Goal: Check status: Check status

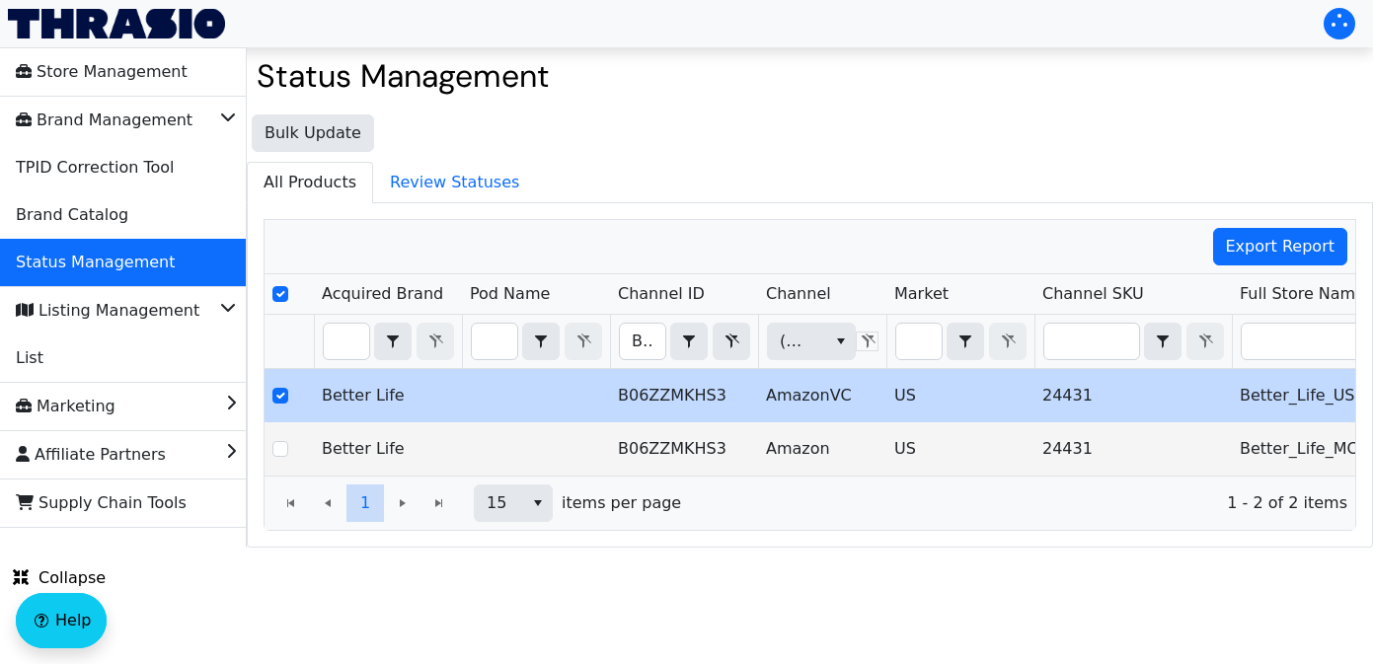
checkbox input "true"
type input "B071RCB2CC"
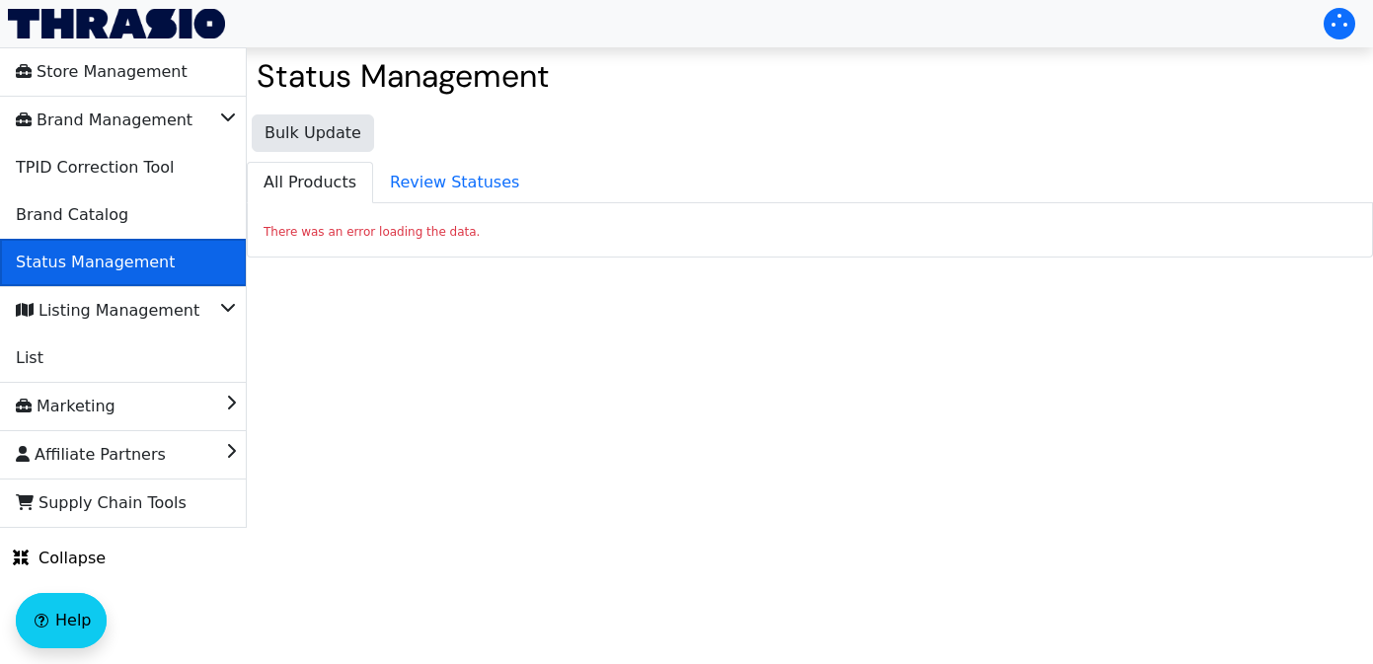
click at [123, 258] on span "Status Management" at bounding box center [95, 263] width 159 height 32
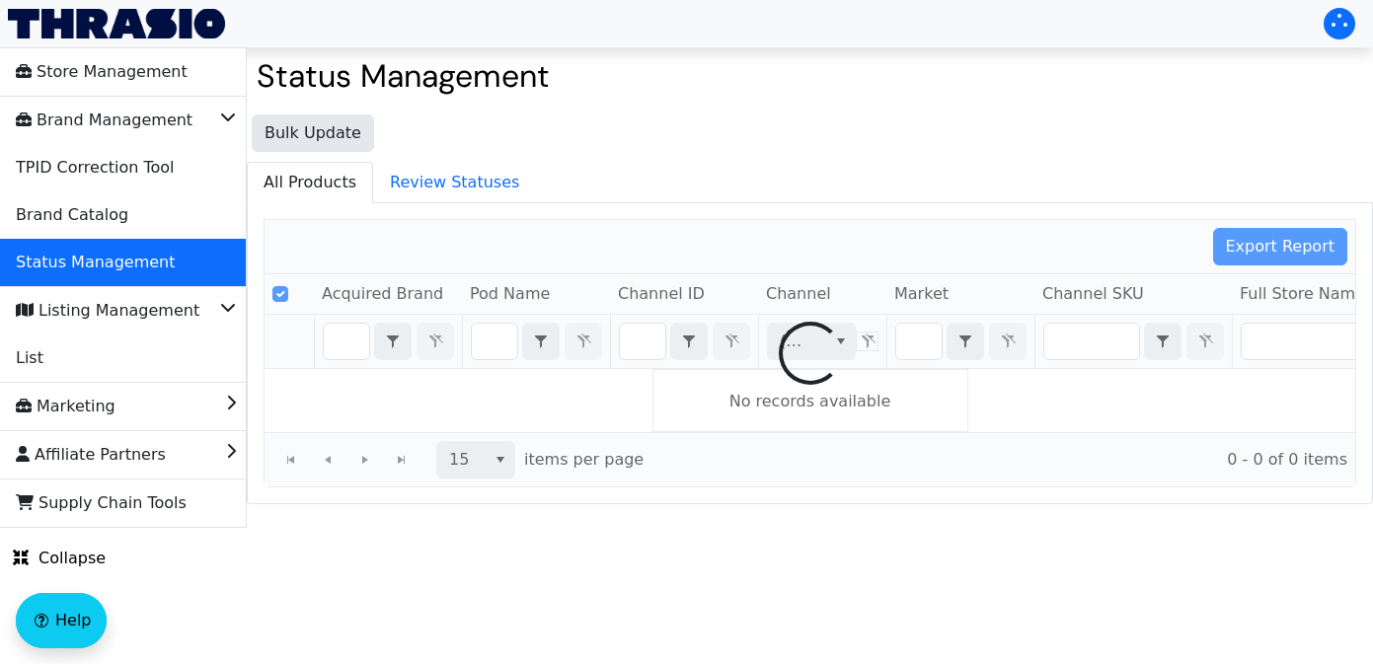
click at [642, 344] on div at bounding box center [810, 353] width 1124 height 300
click at [646, 340] on div at bounding box center [810, 353] width 1124 height 300
checkbox input "false"
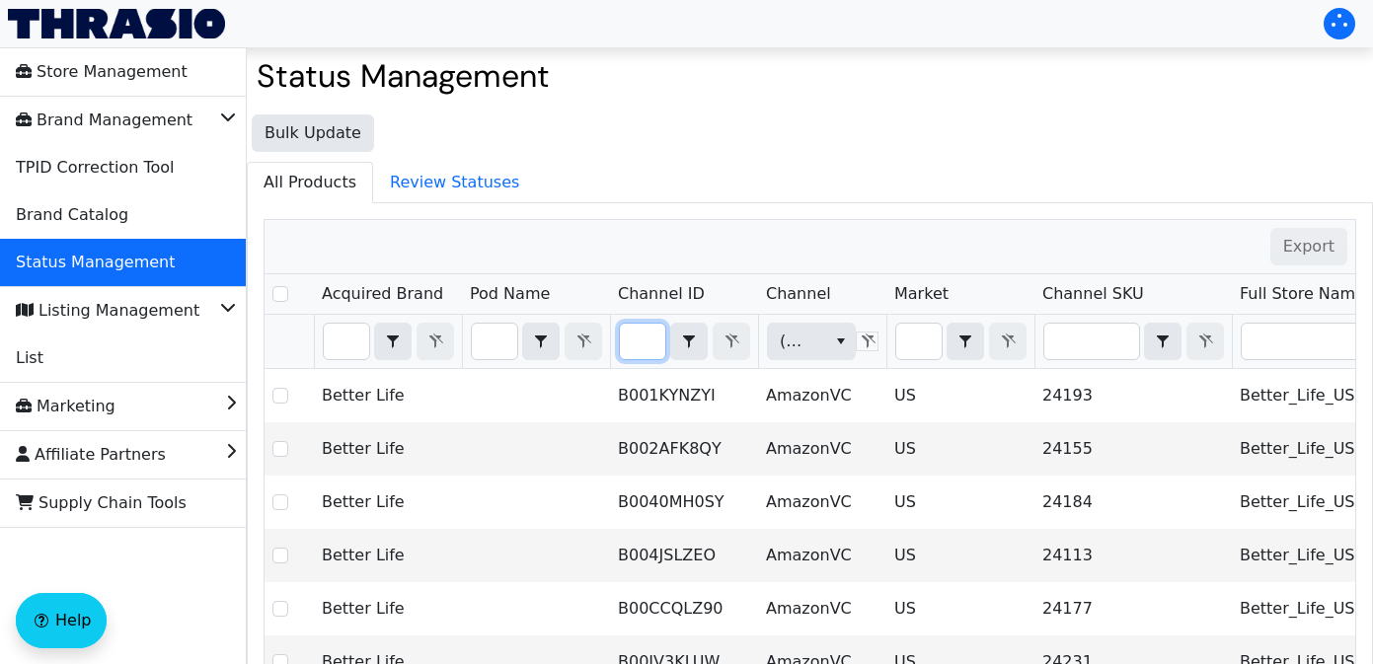
click at [640, 343] on input "Filter" at bounding box center [642, 342] width 45 height 36
type input "B0F2Y4D161"
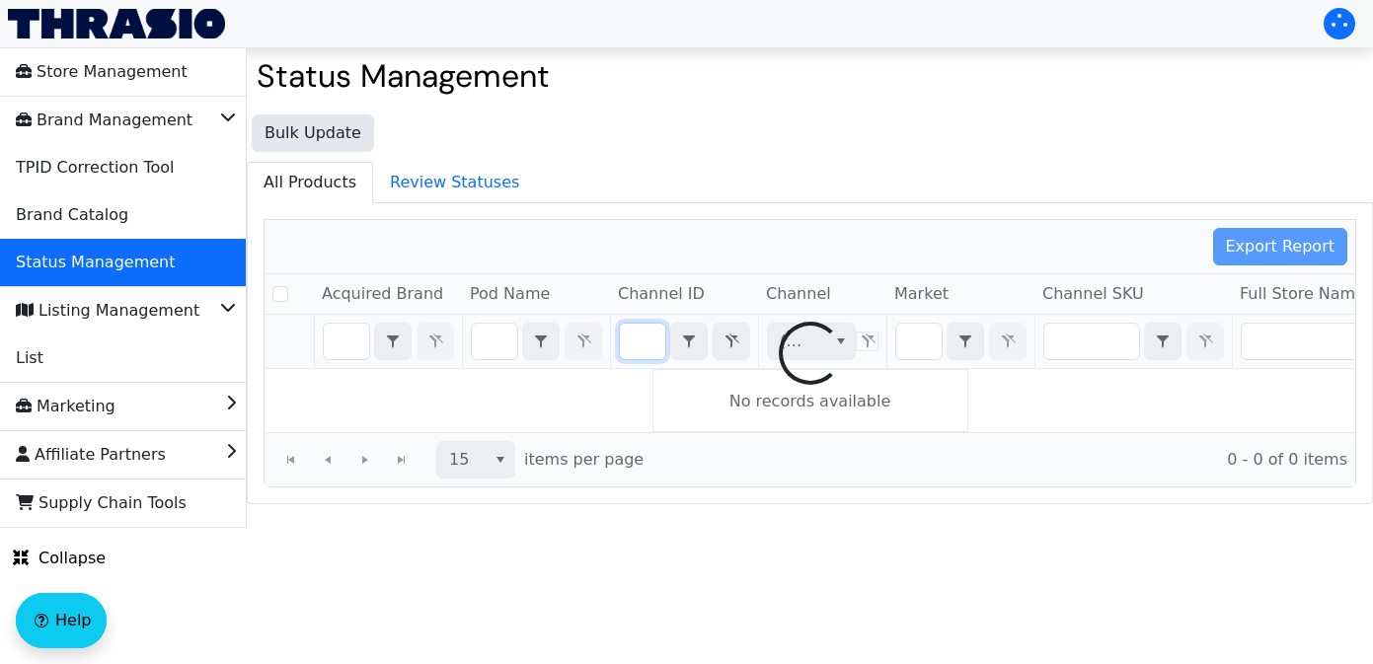
checkbox input "false"
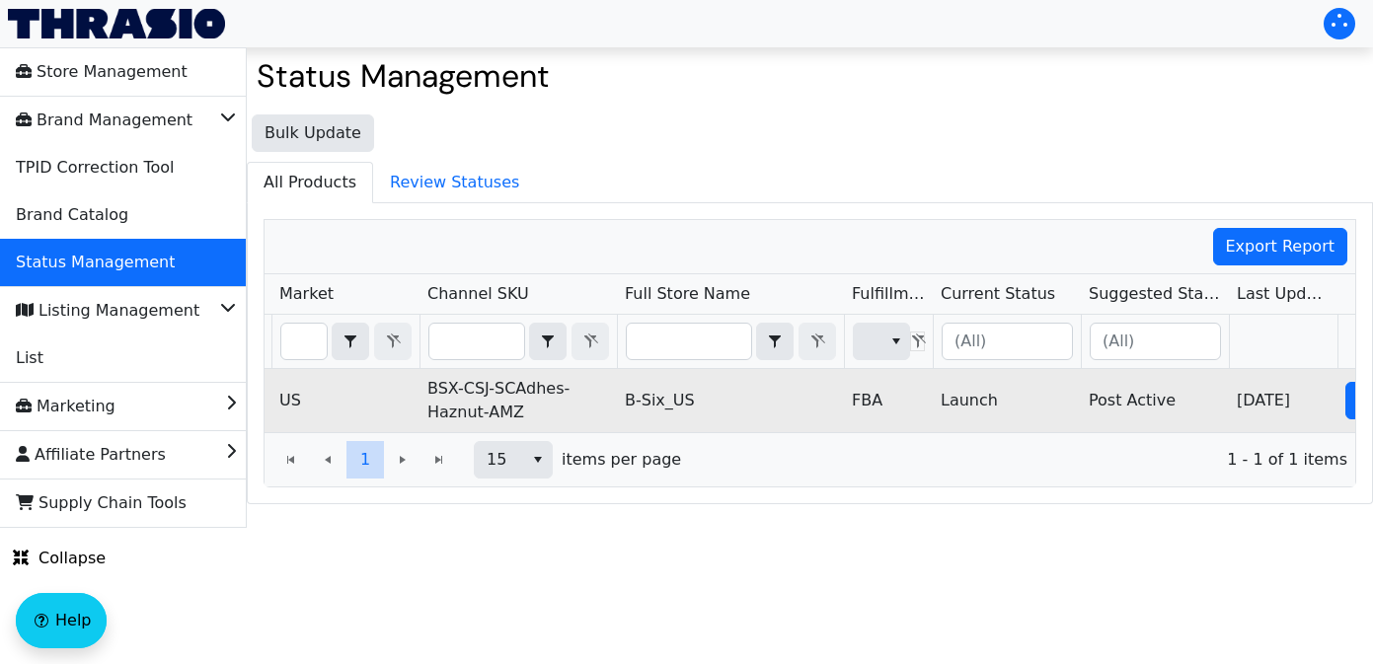
scroll to position [0, 695]
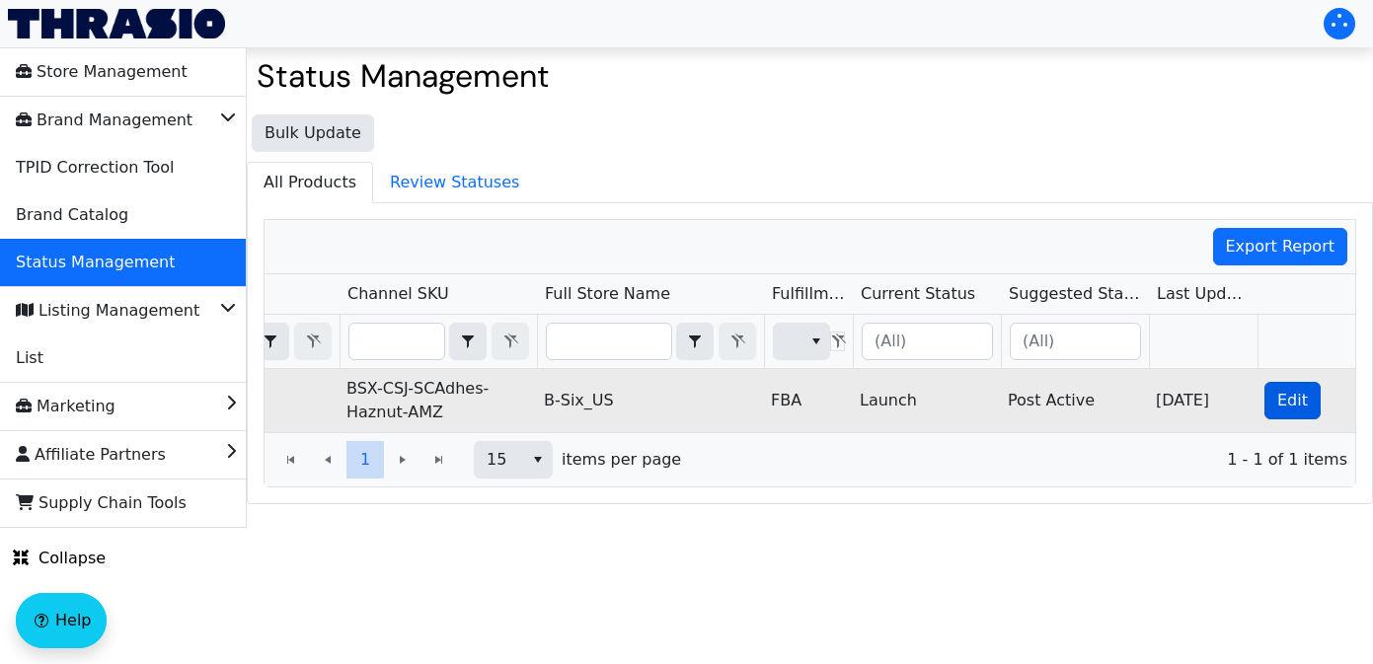
type input "B0F2Y4D161"
click at [1274, 405] on button "Edit" at bounding box center [1292, 401] width 56 height 38
checkbox input "true"
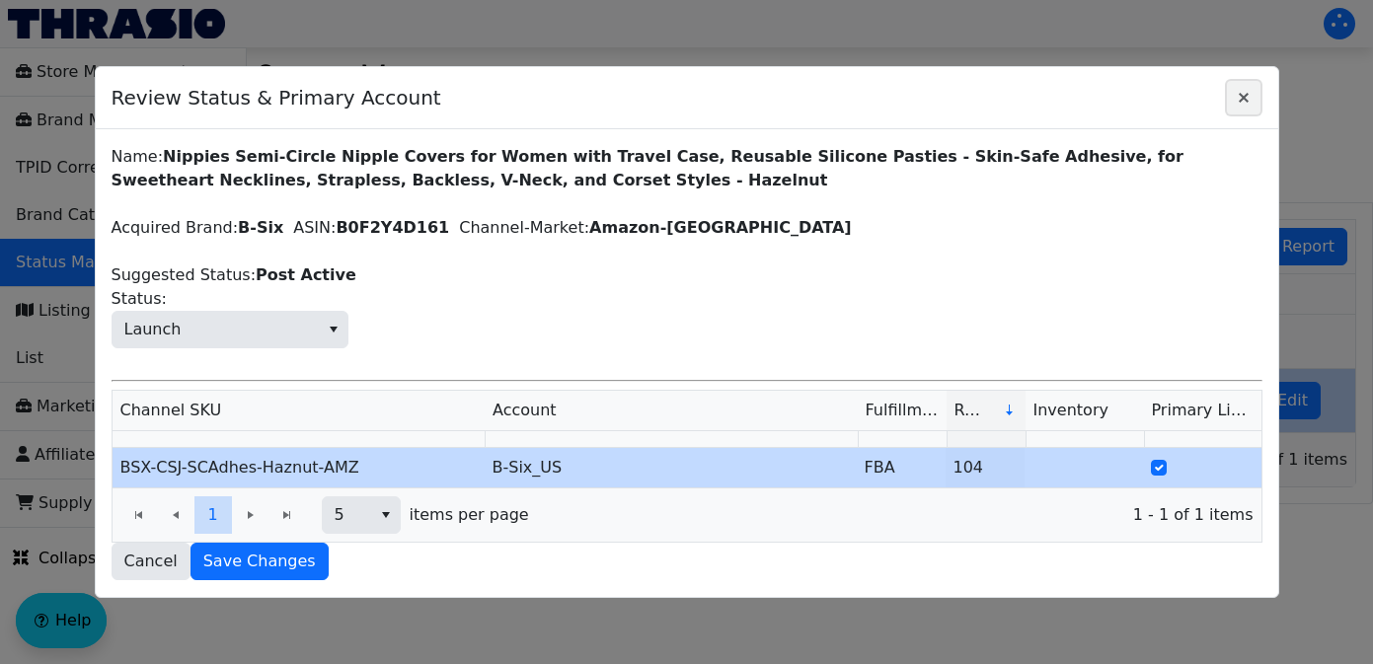
click at [1237, 94] on icon "Close" at bounding box center [1244, 98] width 24 height 16
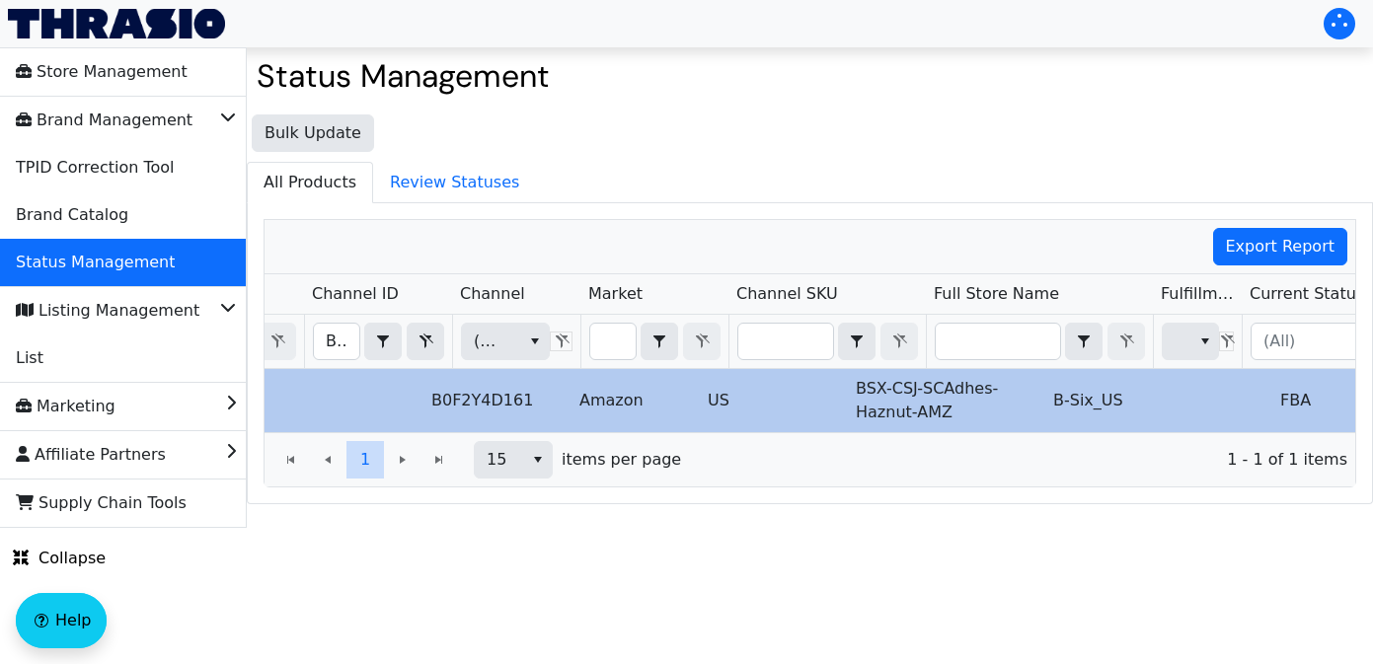
scroll to position [0, 187]
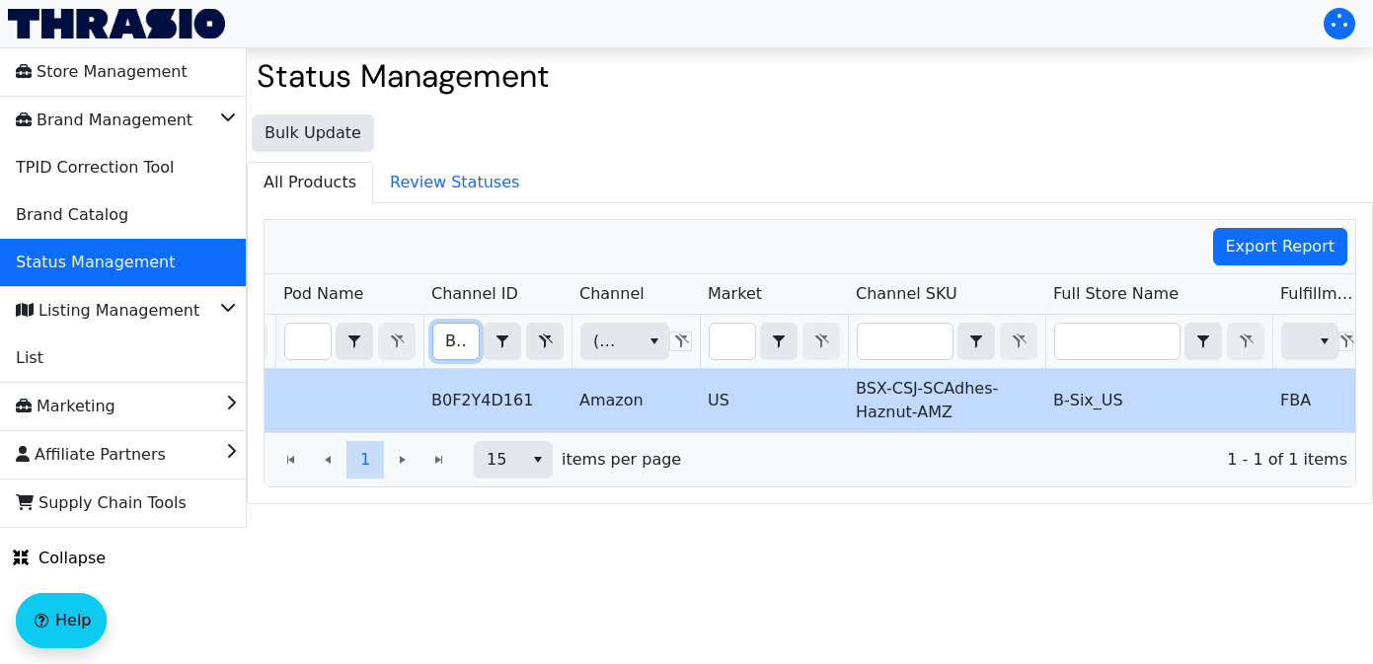
click at [446, 346] on input "B0F2Y4D161" at bounding box center [455, 342] width 45 height 36
drag, startPoint x: 446, startPoint y: 346, endPoint x: 725, endPoint y: 340, distance: 279.4
click at [725, 340] on tr "B0F2Y4D161 Contains (All) (All)" at bounding box center [971, 342] width 1786 height 54
type input "B09DGV7TJ2"
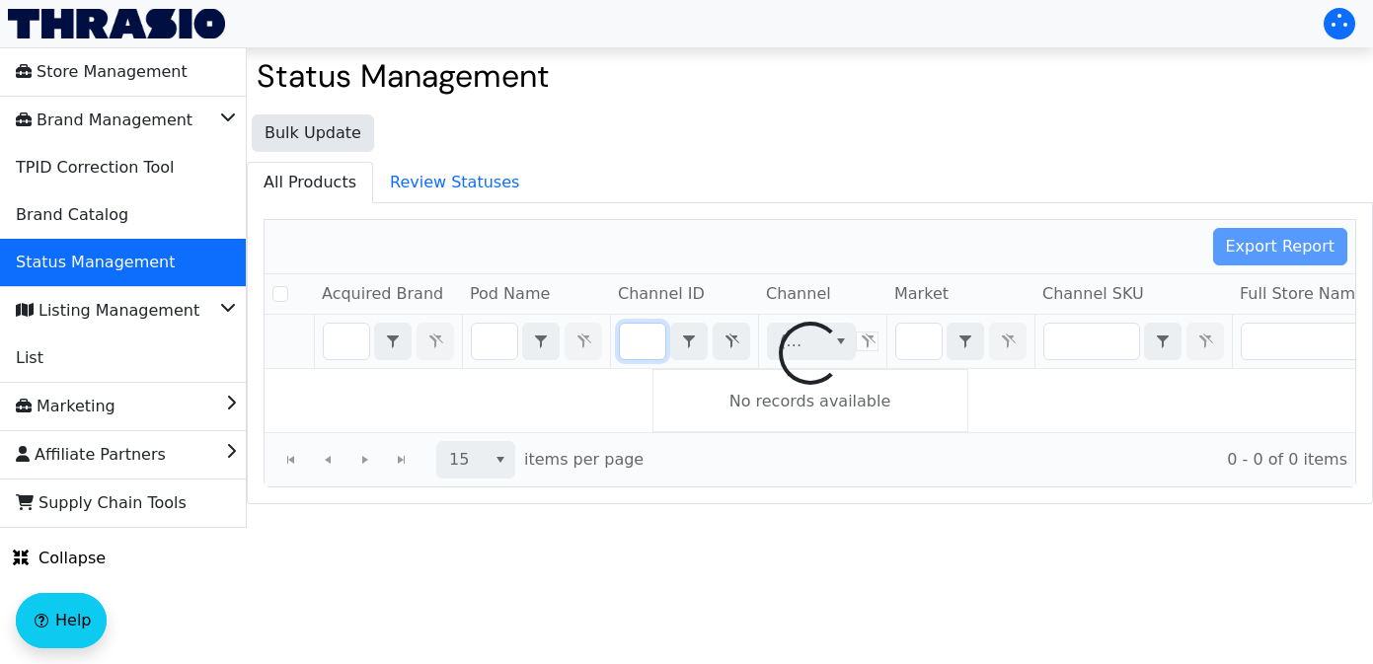
checkbox input "false"
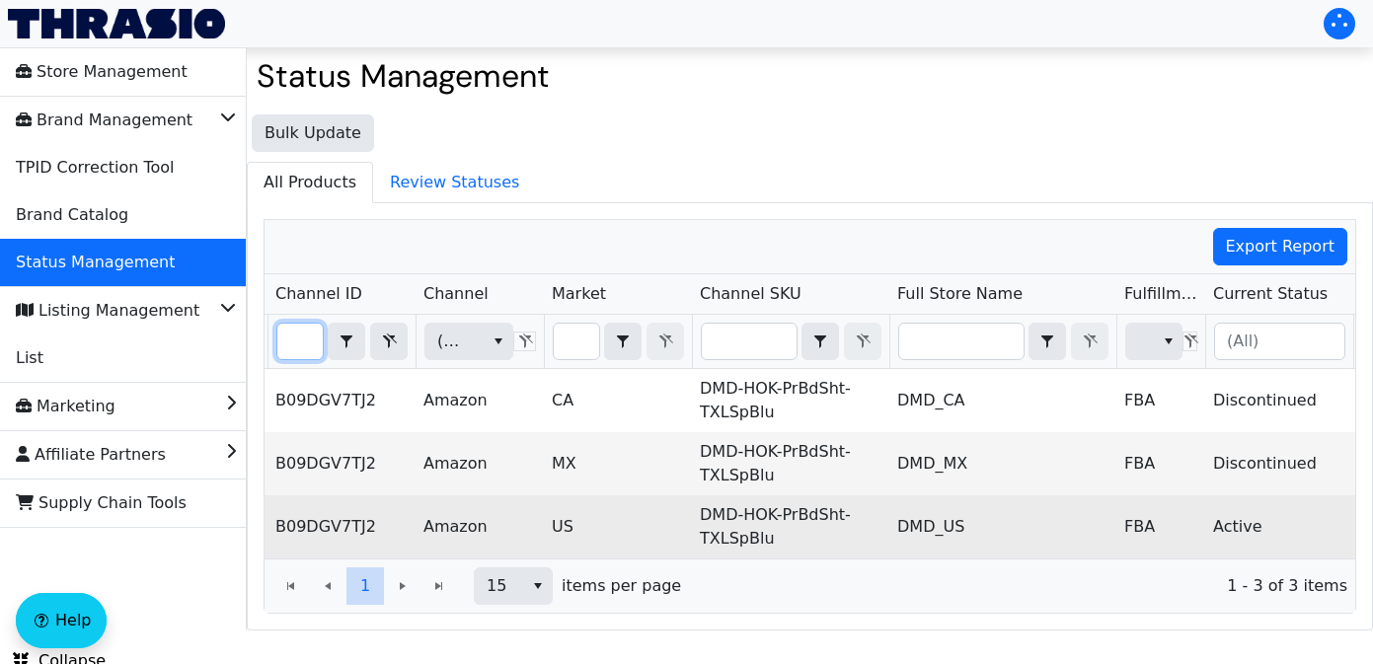
scroll to position [0, 157]
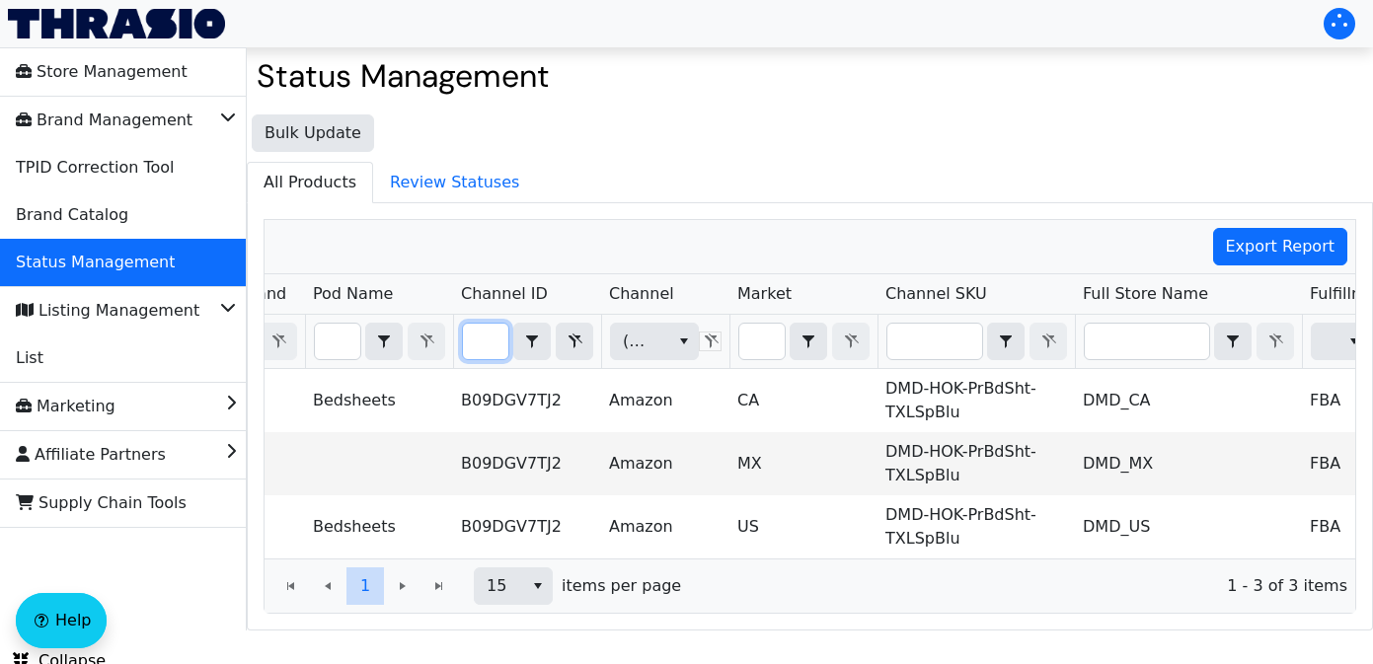
type input "B09DGV7TJ2"
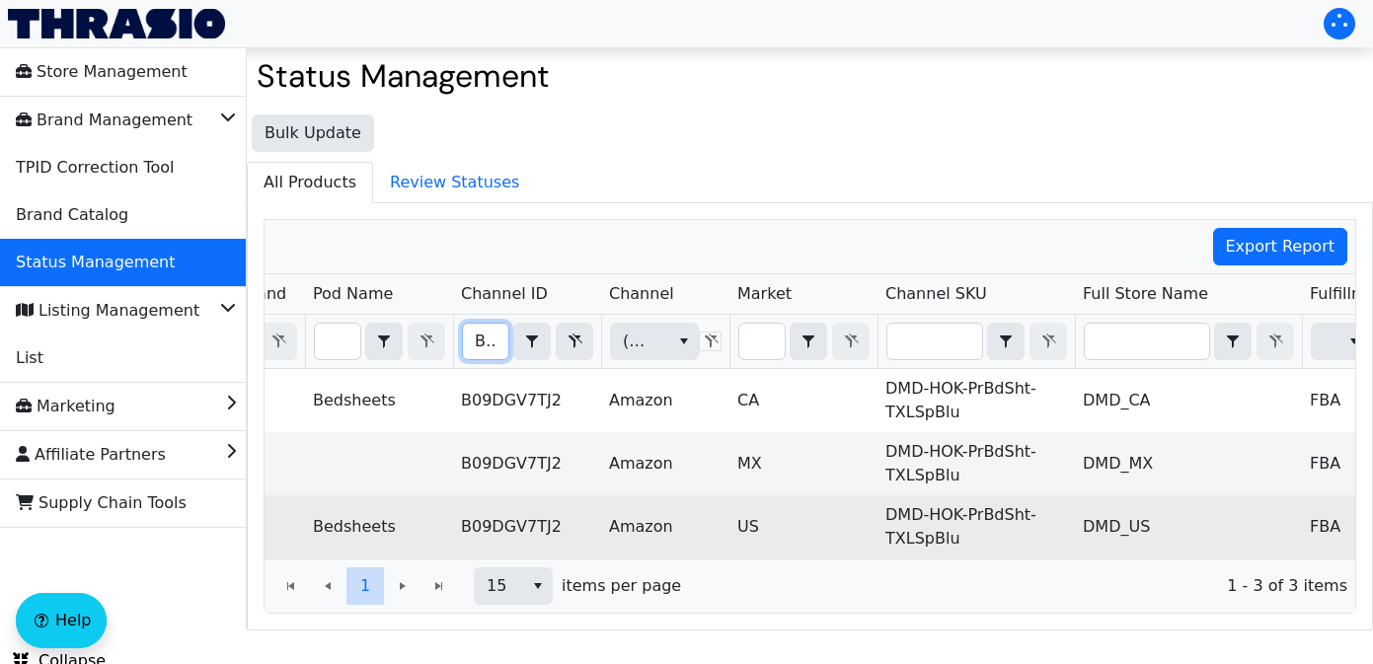
scroll to position [0, 695]
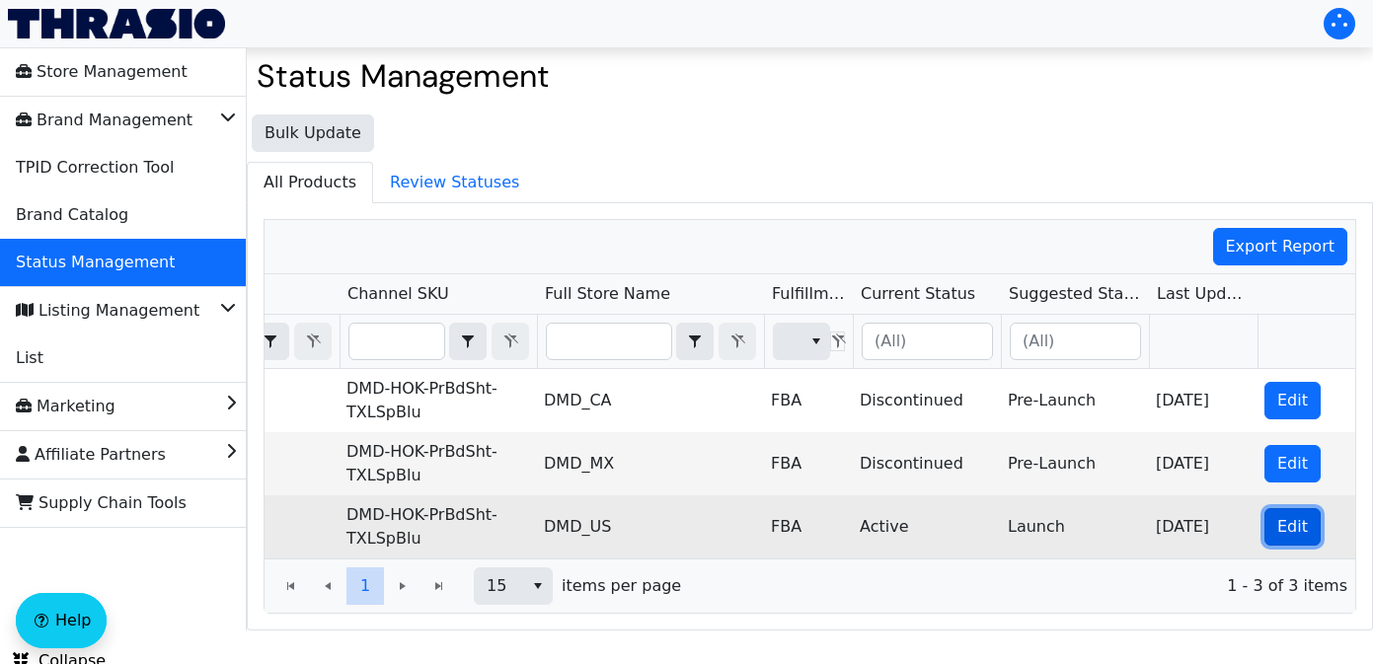
click at [1278, 526] on span "Edit" at bounding box center [1292, 527] width 31 height 24
checkbox input "true"
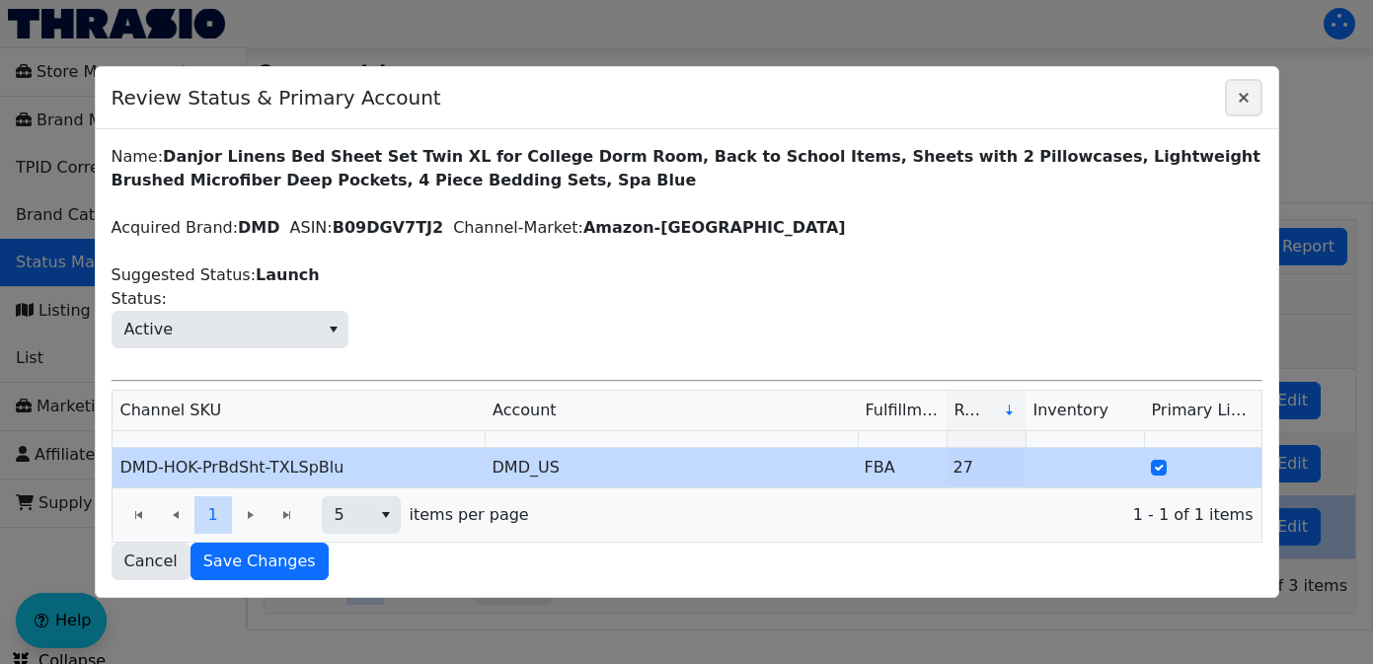
click at [1245, 100] on icon "Close" at bounding box center [1244, 98] width 10 height 10
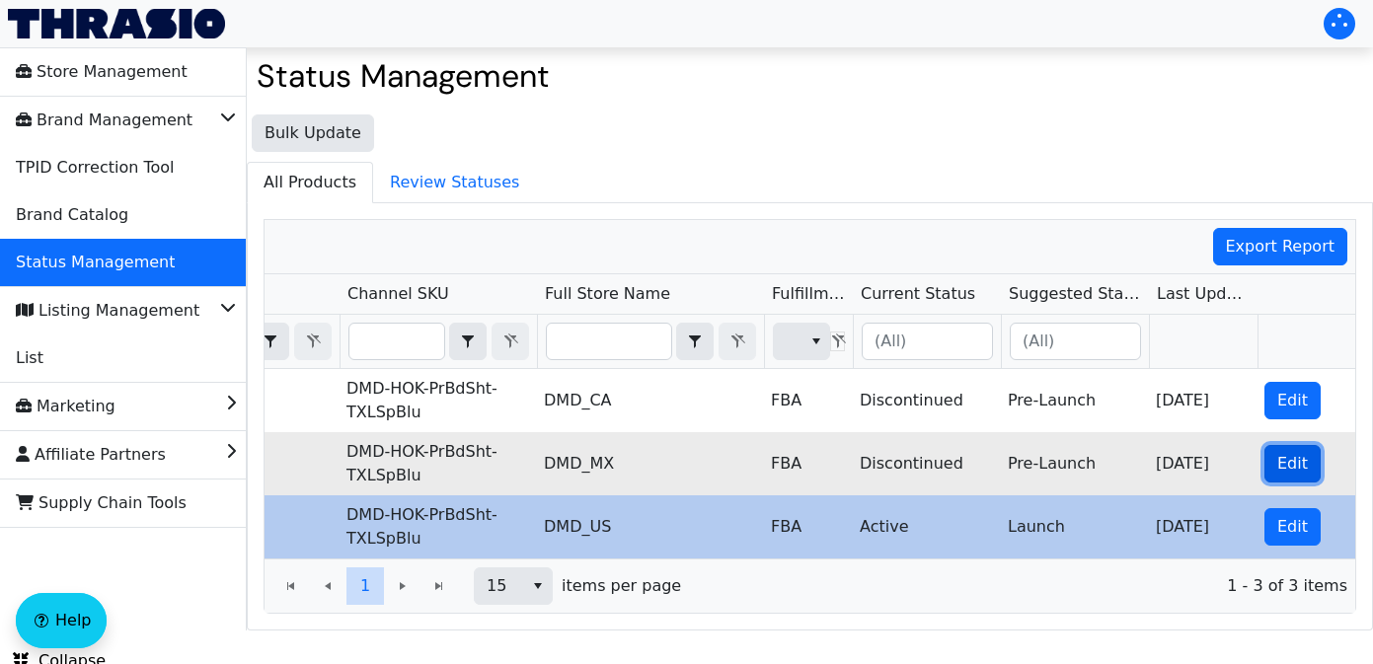
click at [1266, 465] on button "Edit" at bounding box center [1292, 464] width 56 height 38
checkbox input "true"
checkbox input "false"
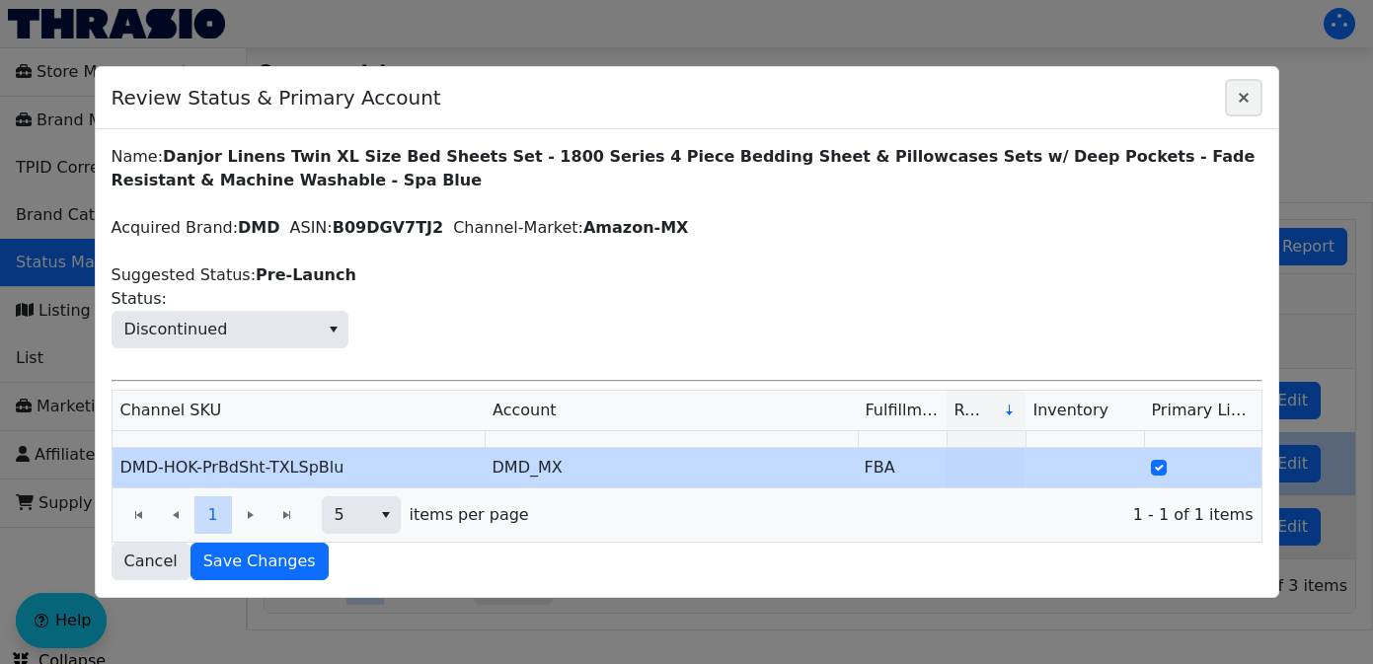
click at [1245, 82] on button "Close" at bounding box center [1244, 98] width 38 height 38
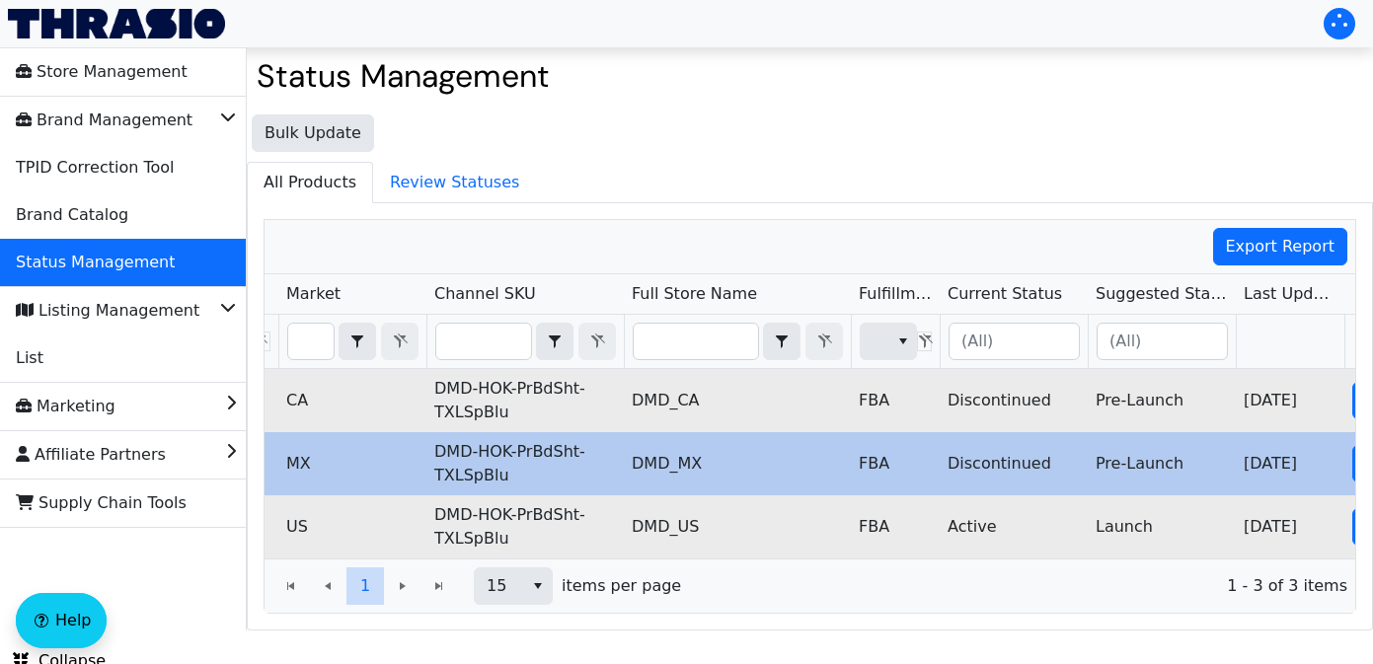
scroll to position [0, 508]
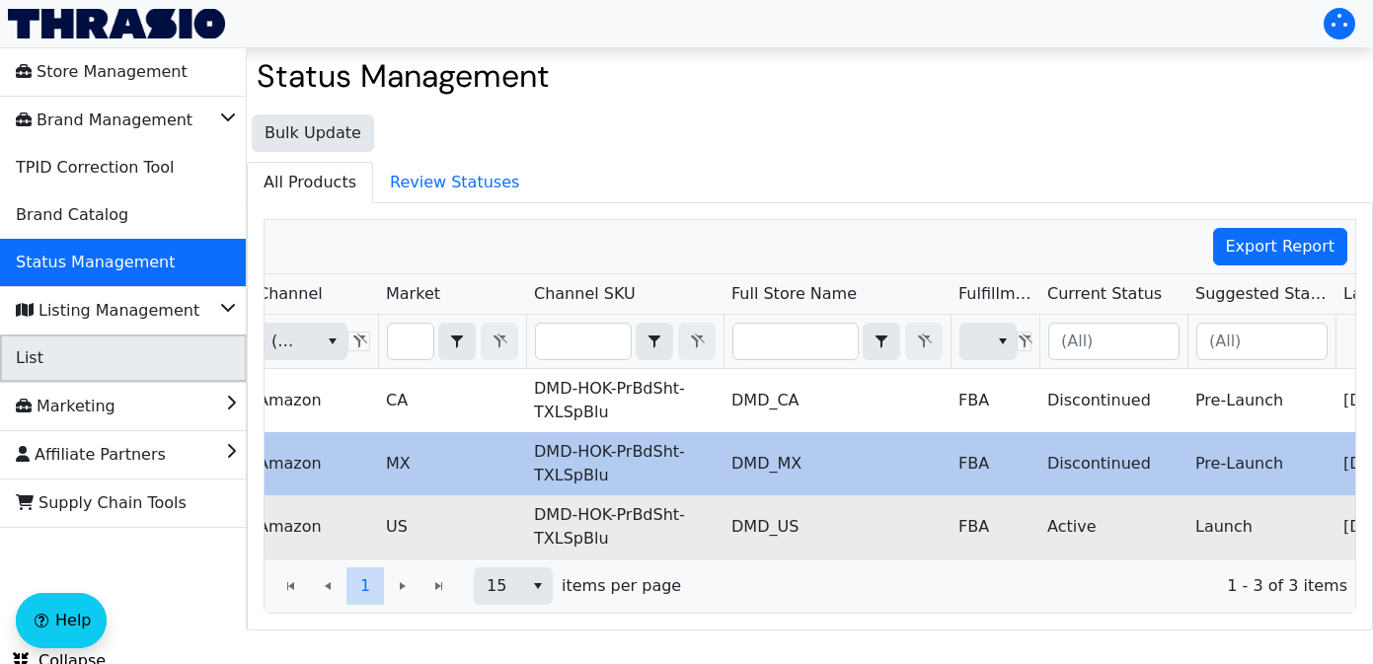
click at [189, 360] on li "List" at bounding box center [123, 358] width 247 height 47
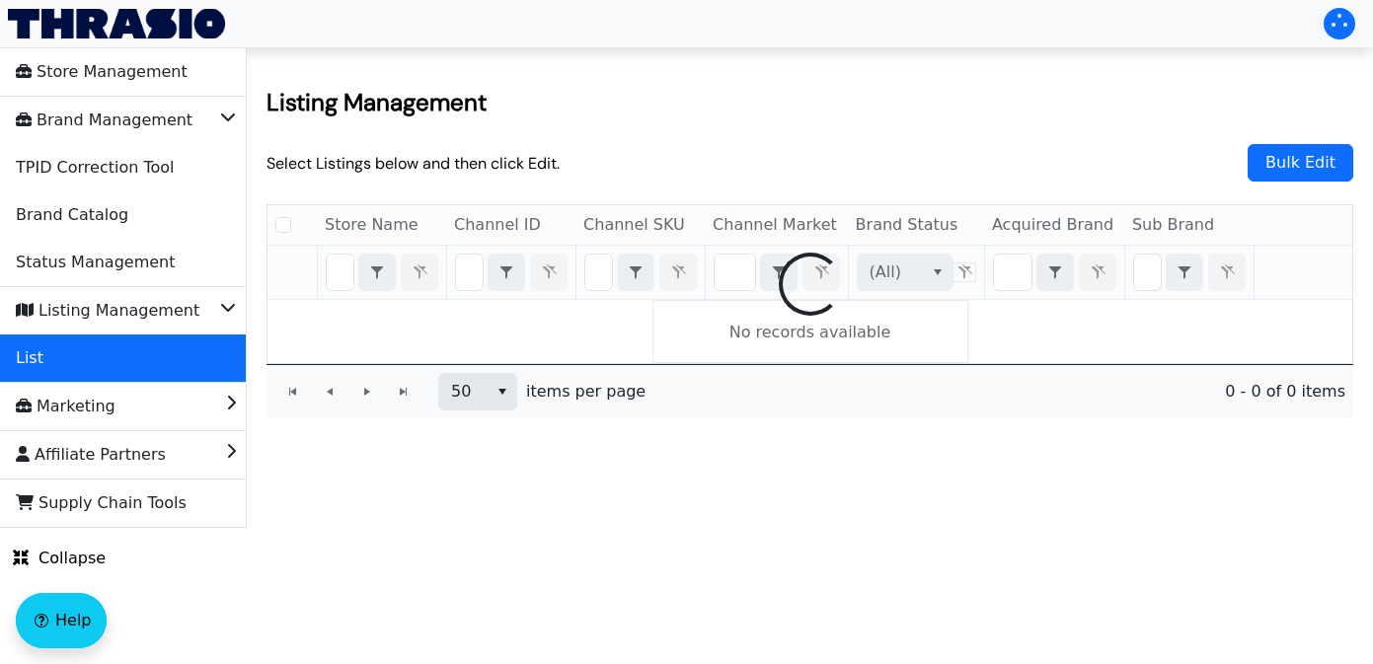
checkbox input "false"
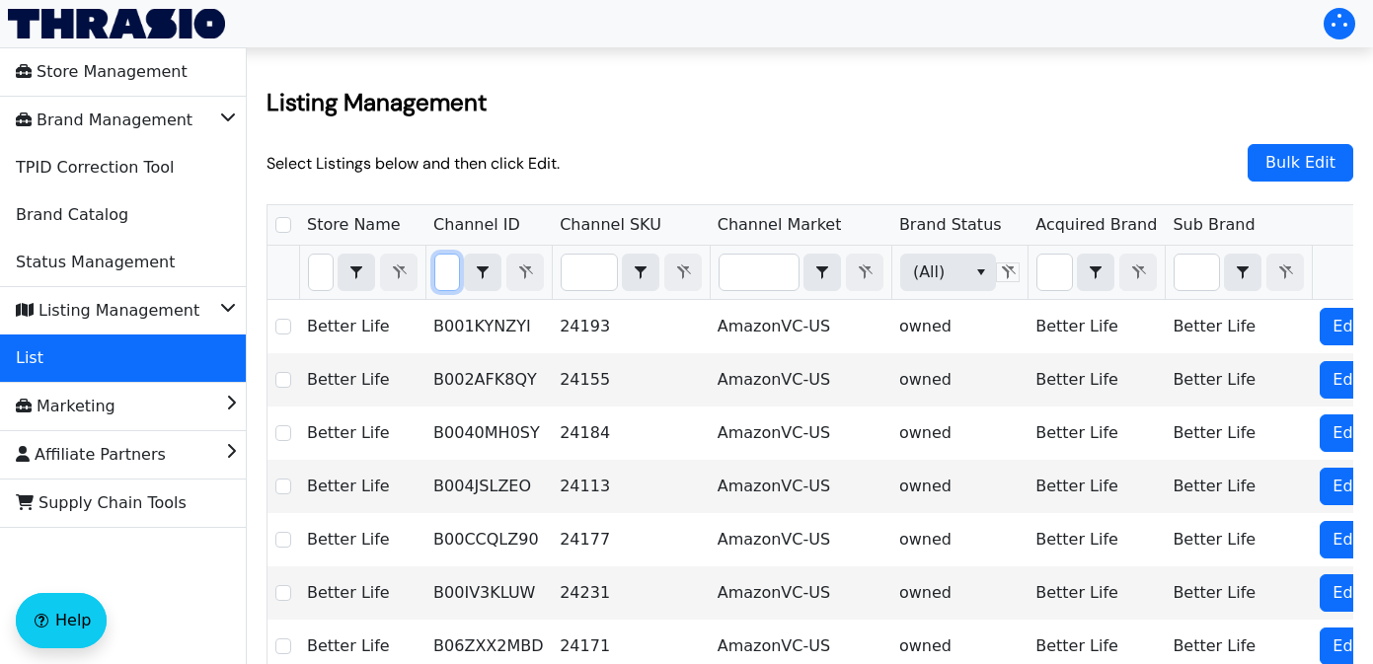
click at [459, 288] on input "Filter" at bounding box center [447, 273] width 24 height 36
type input "B09DGV7TJ2"
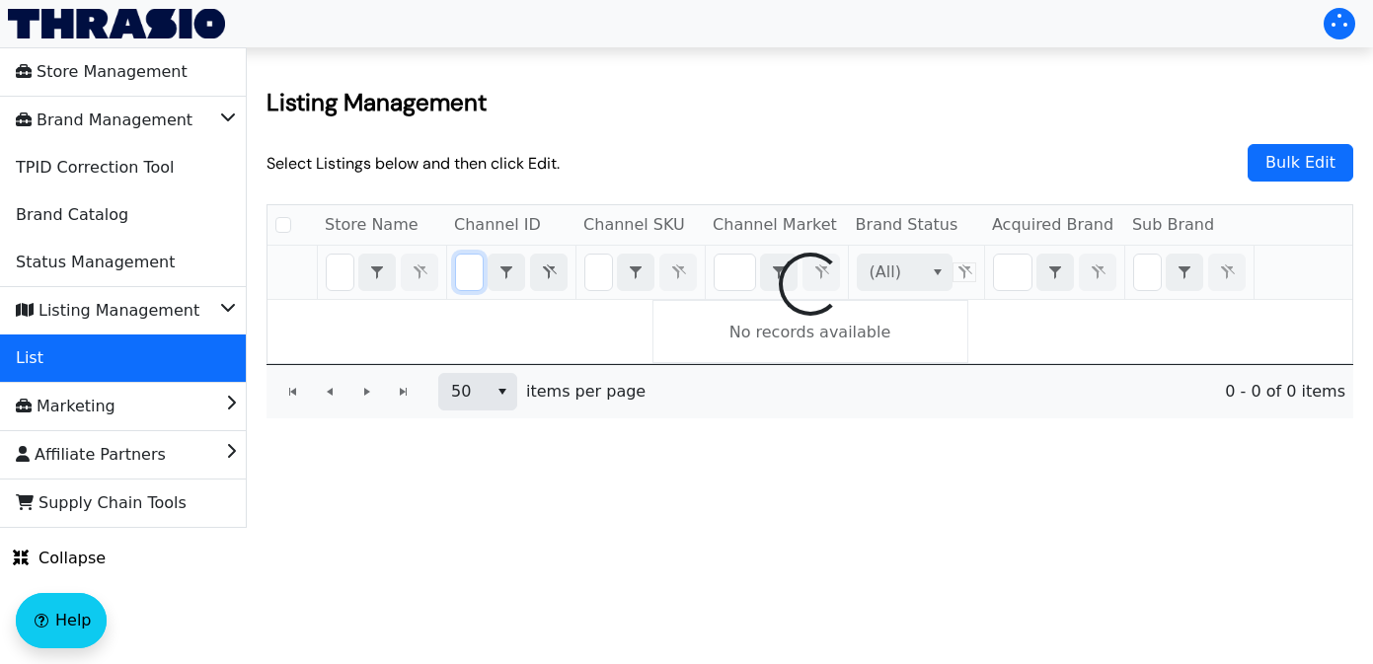
checkbox input "false"
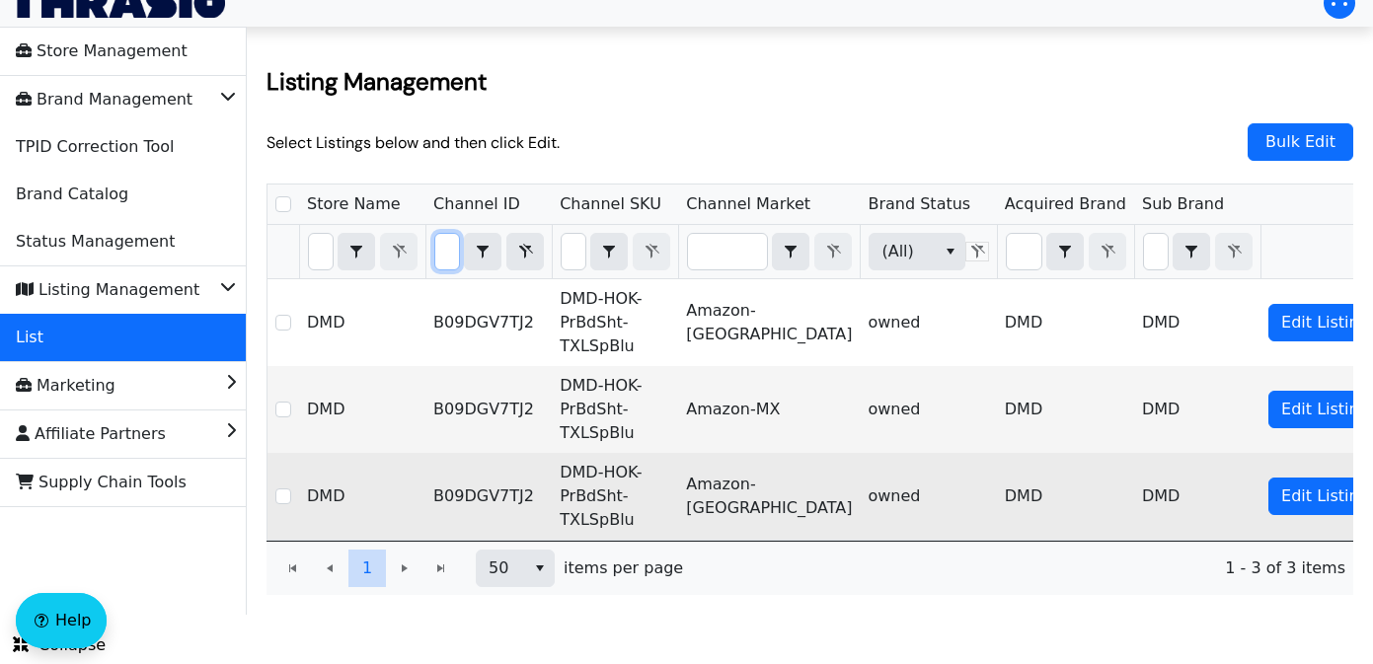
scroll to position [0, 0]
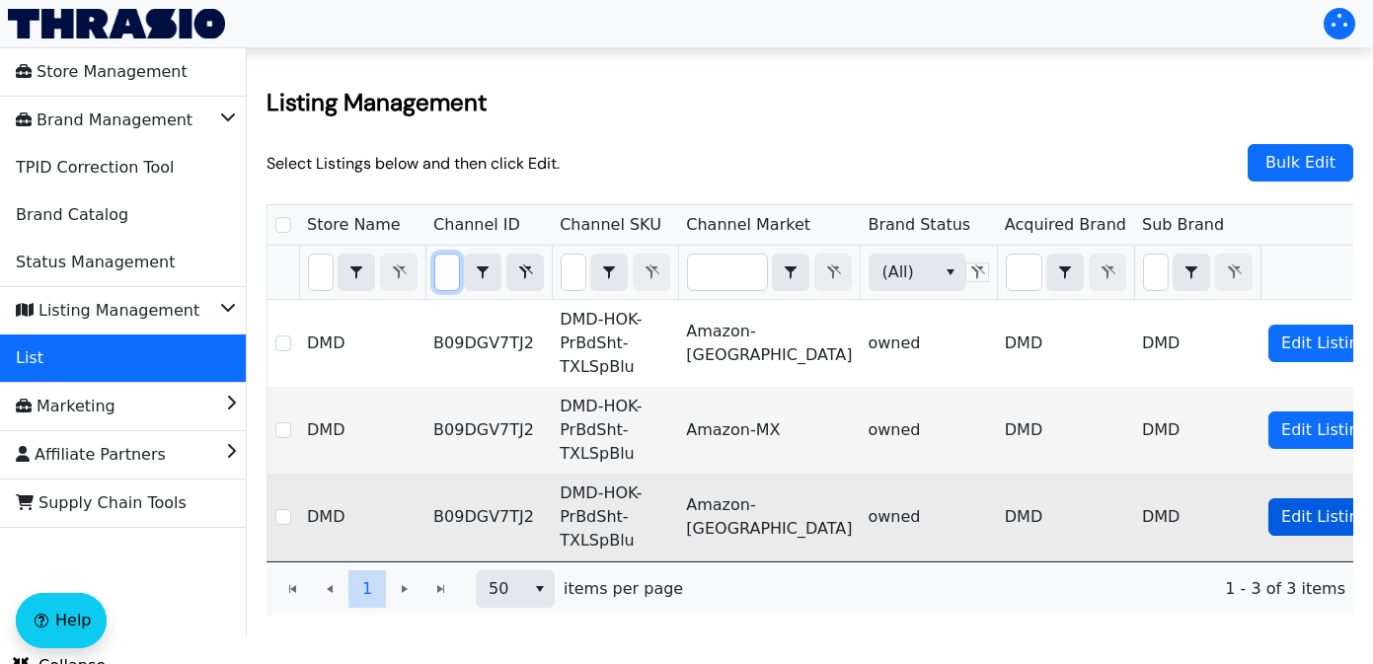
type input "B09DGV7TJ2"
click at [1281, 515] on span "Edit Listing" at bounding box center [1325, 517] width 88 height 24
checkbox input "true"
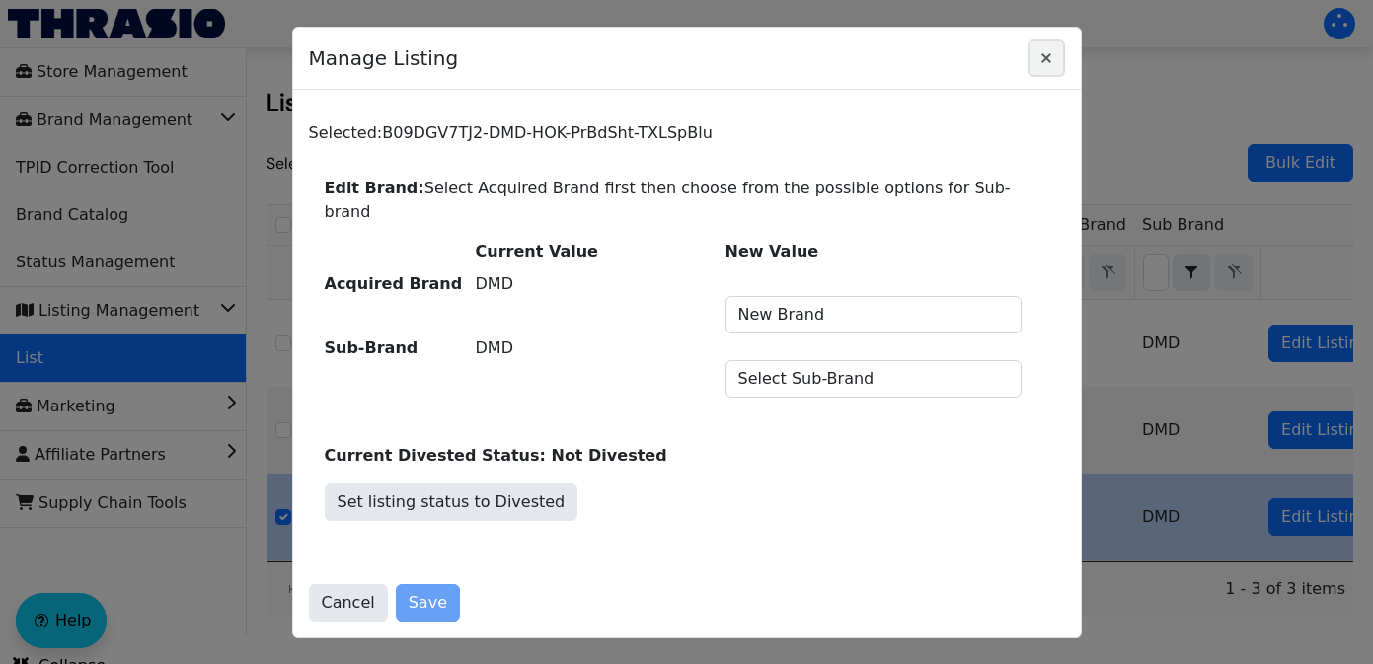
click at [1050, 66] on icon "Close" at bounding box center [1046, 58] width 24 height 16
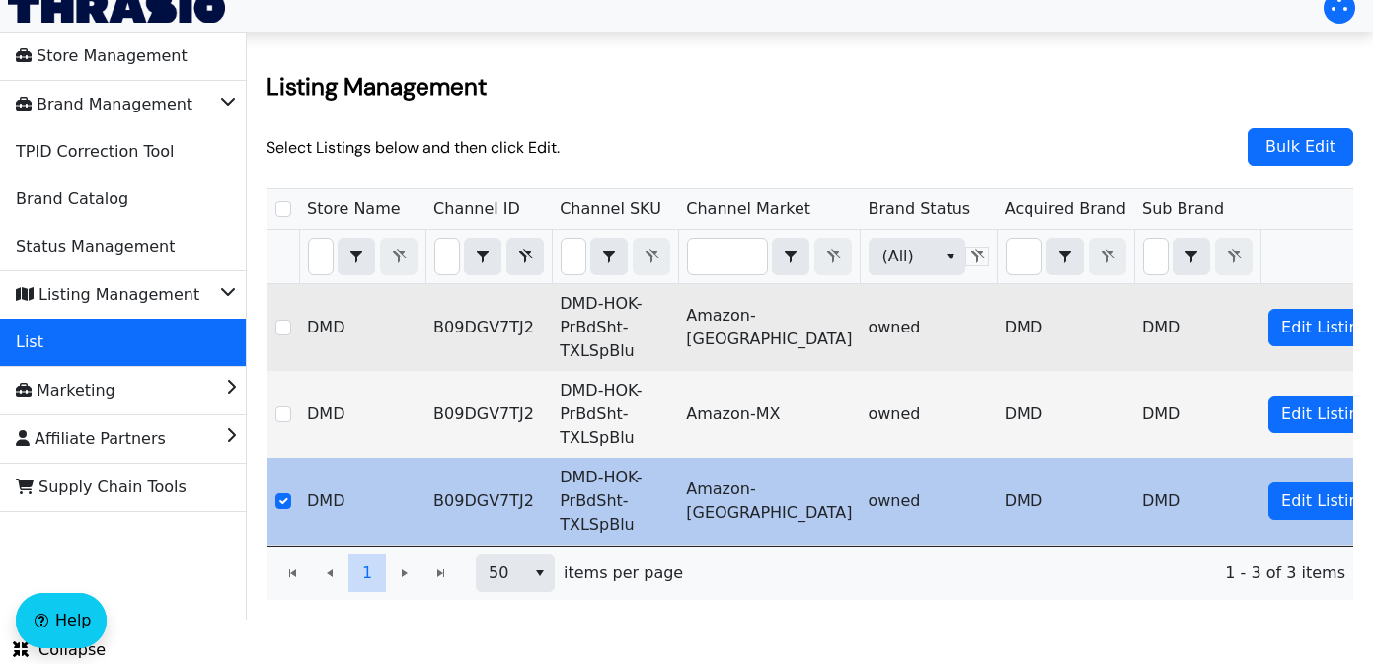
scroll to position [17, 0]
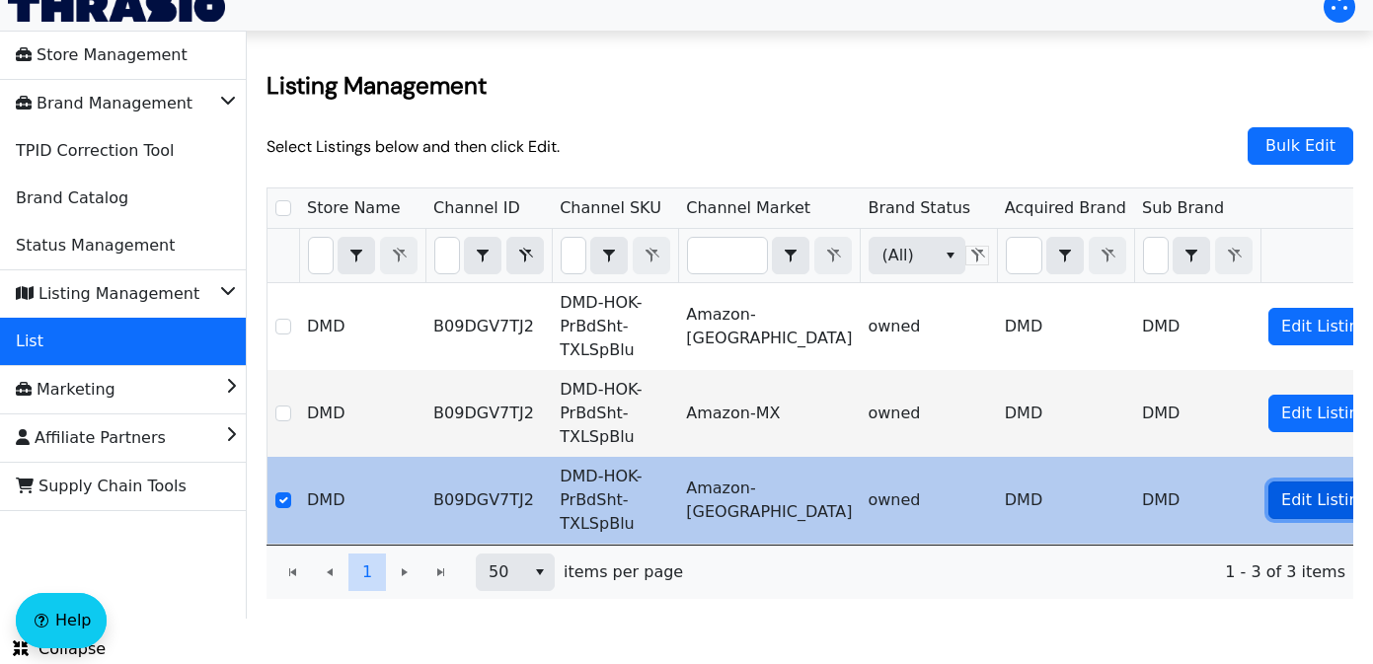
click at [1281, 498] on span "Edit Listing" at bounding box center [1325, 501] width 88 height 24
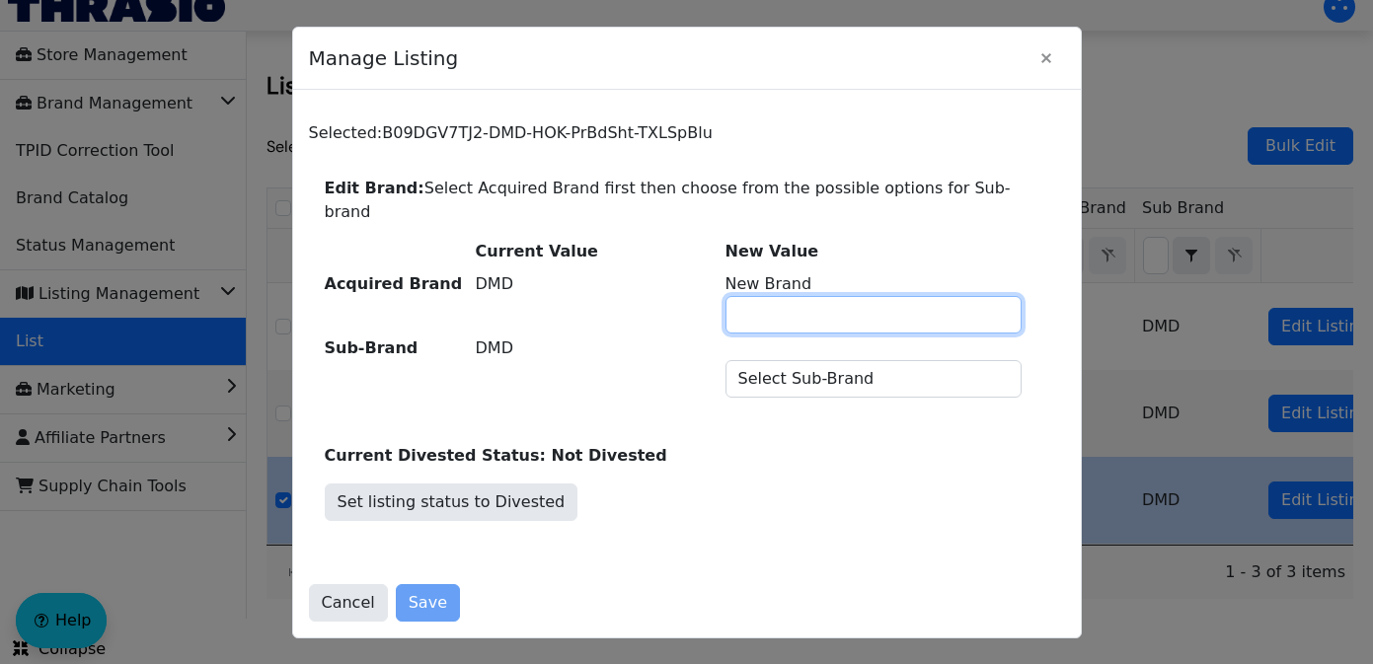
click at [874, 311] on input "New Brand" at bounding box center [873, 315] width 294 height 36
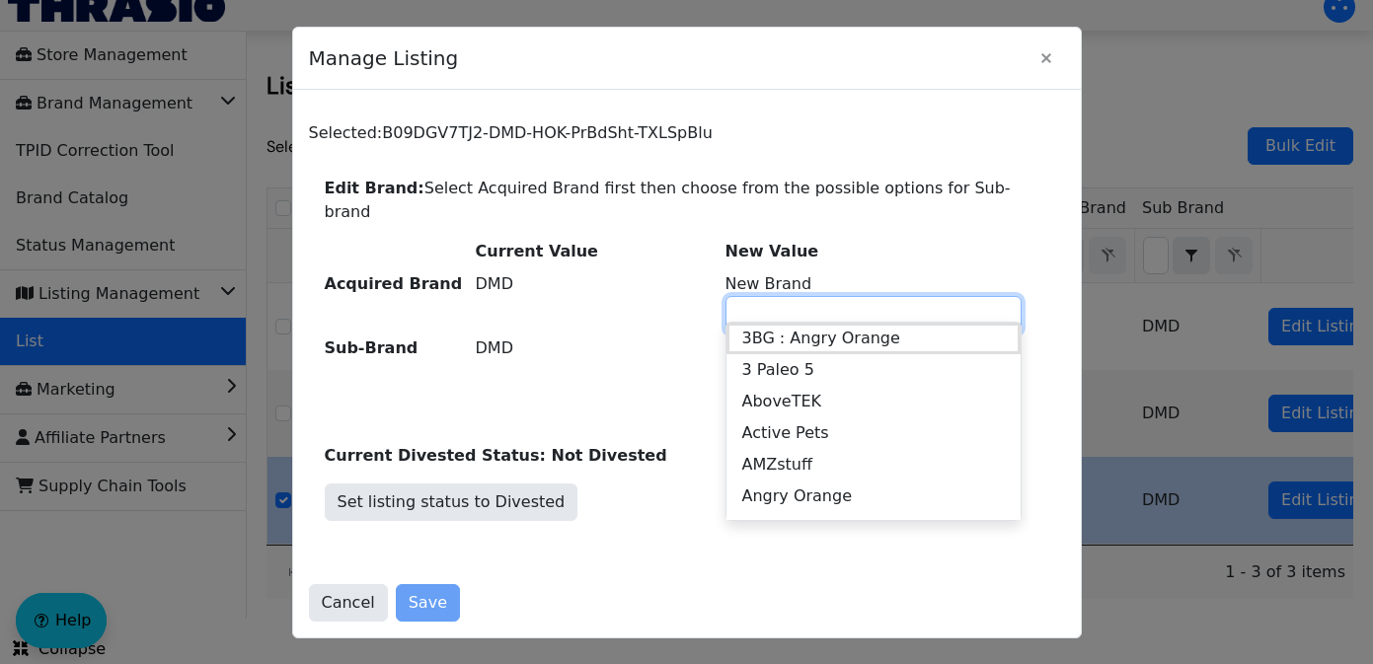
click at [623, 343] on div "DMD" at bounding box center [599, 369] width 247 height 64
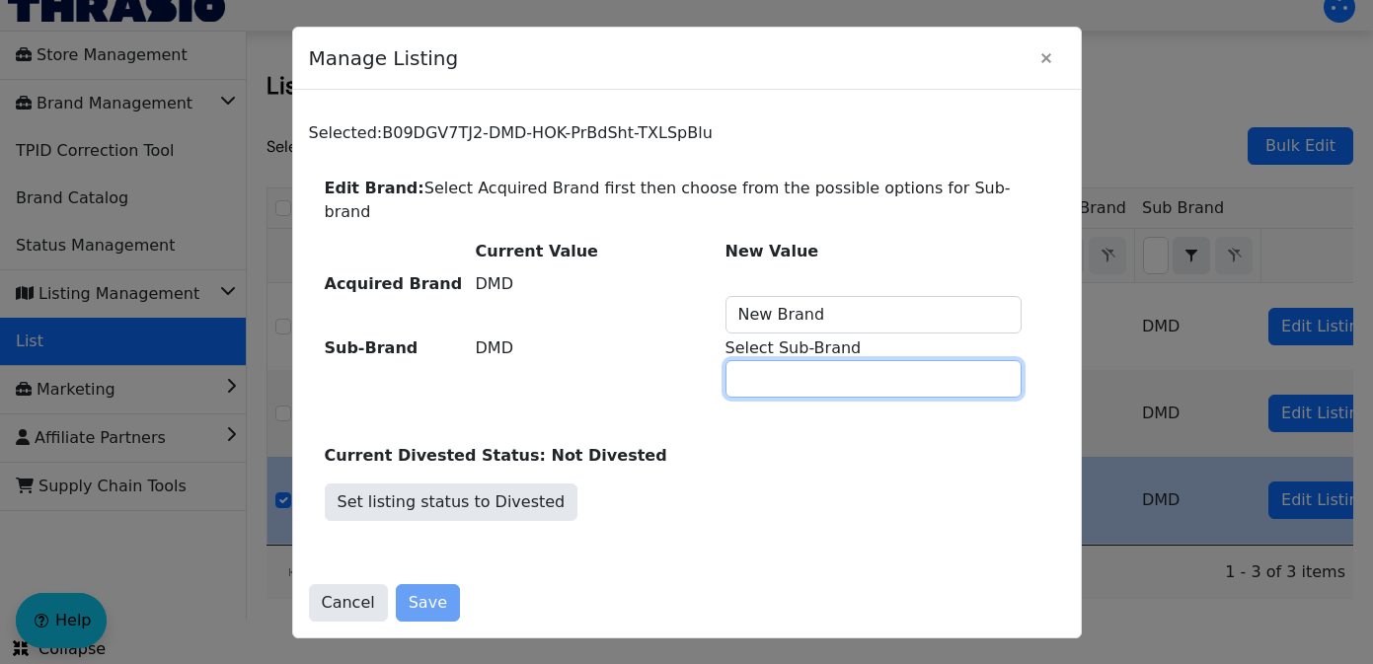
click at [770, 377] on input "Select Sub-Brand" at bounding box center [873, 379] width 294 height 36
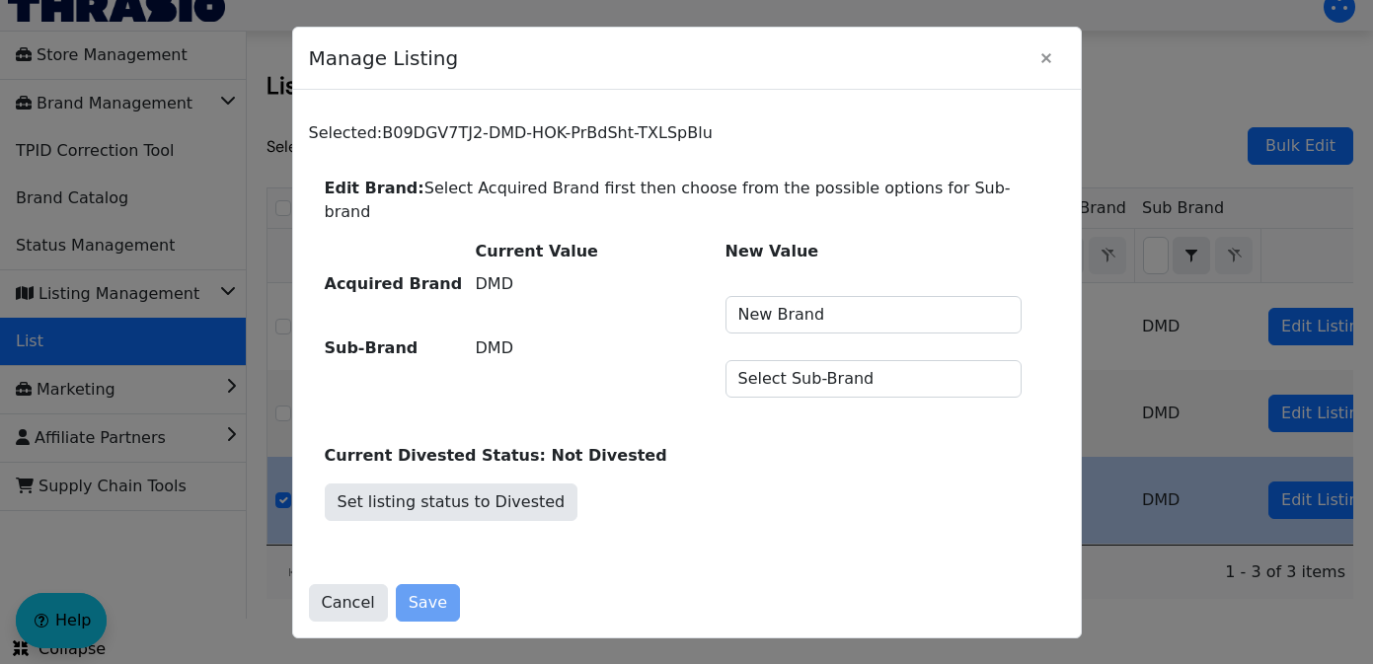
click at [578, 366] on div "DMD" at bounding box center [599, 369] width 247 height 64
click at [1037, 66] on icon "Close" at bounding box center [1046, 58] width 24 height 16
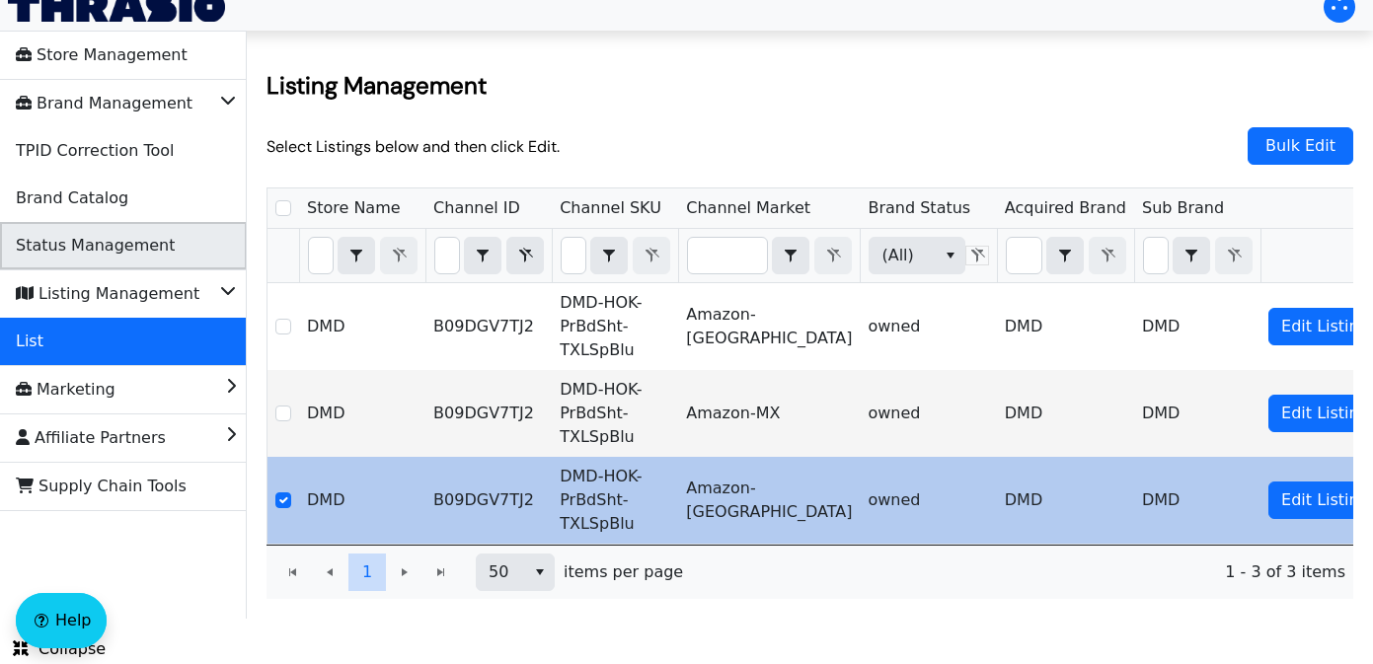
click at [140, 235] on span "Status Management" at bounding box center [95, 246] width 159 height 32
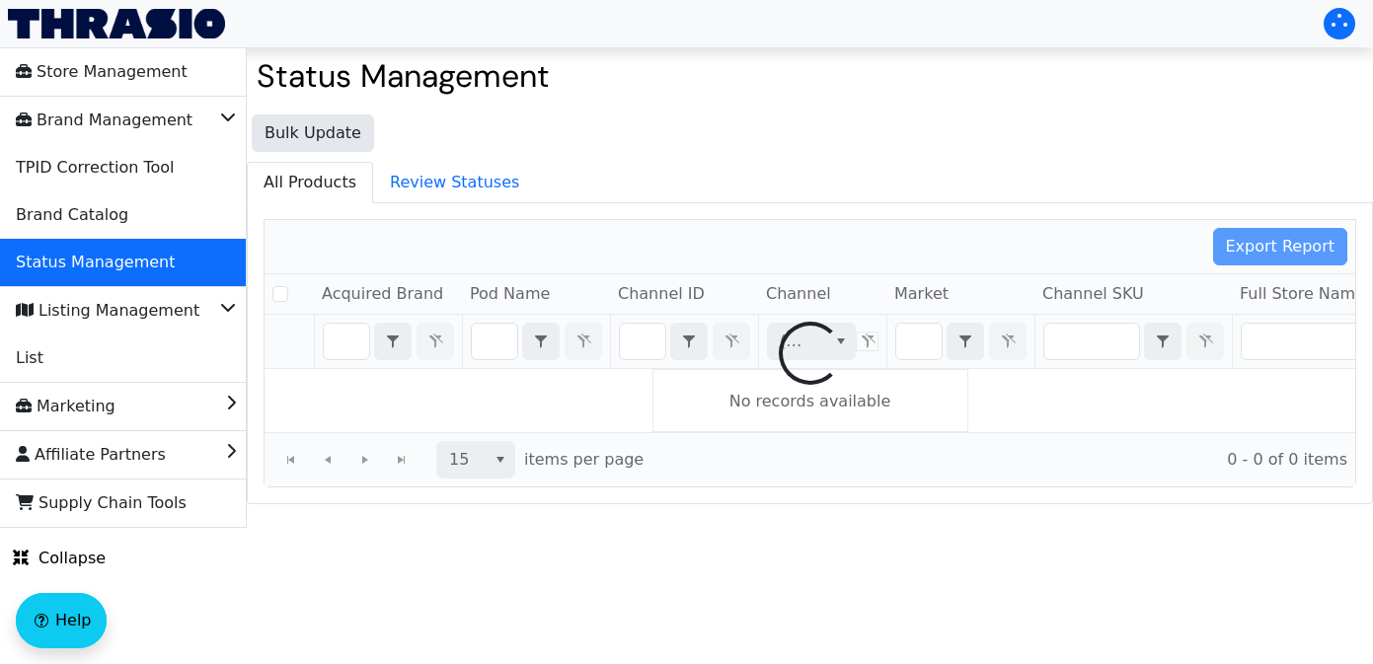
checkbox input "false"
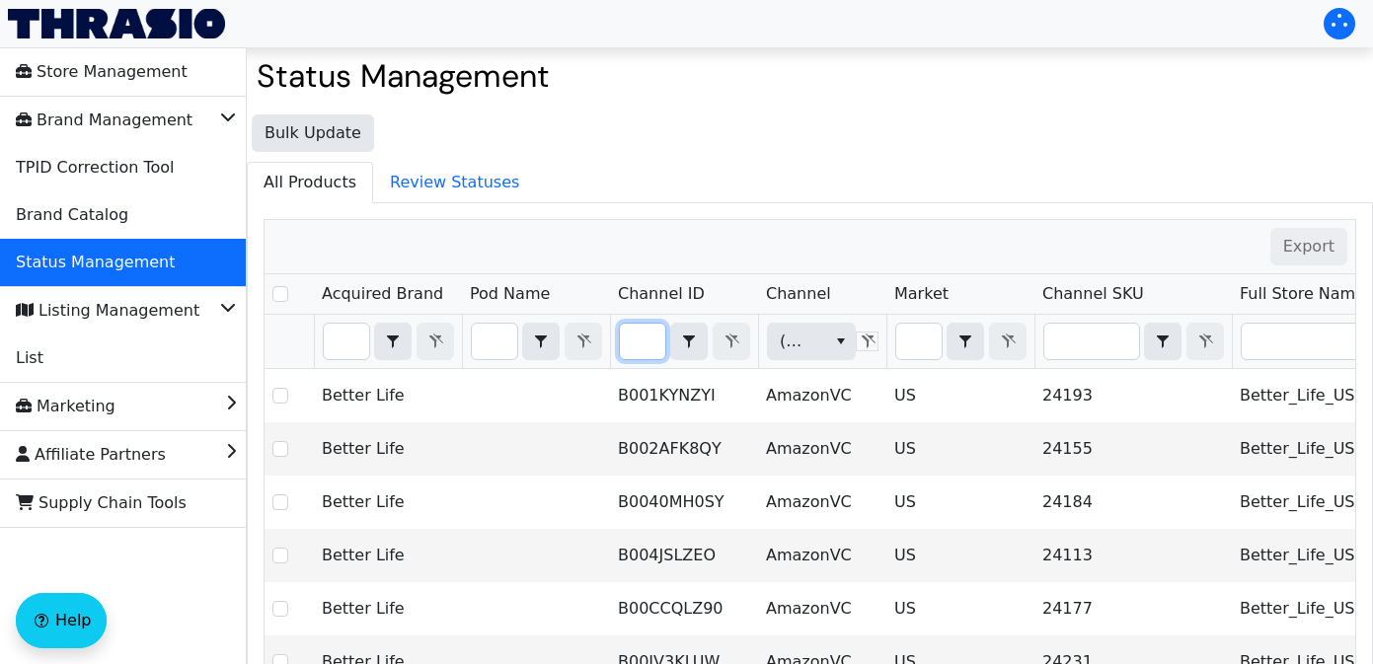
click at [645, 345] on input "Filter" at bounding box center [642, 342] width 45 height 36
type input "B0CCK1PCRF"
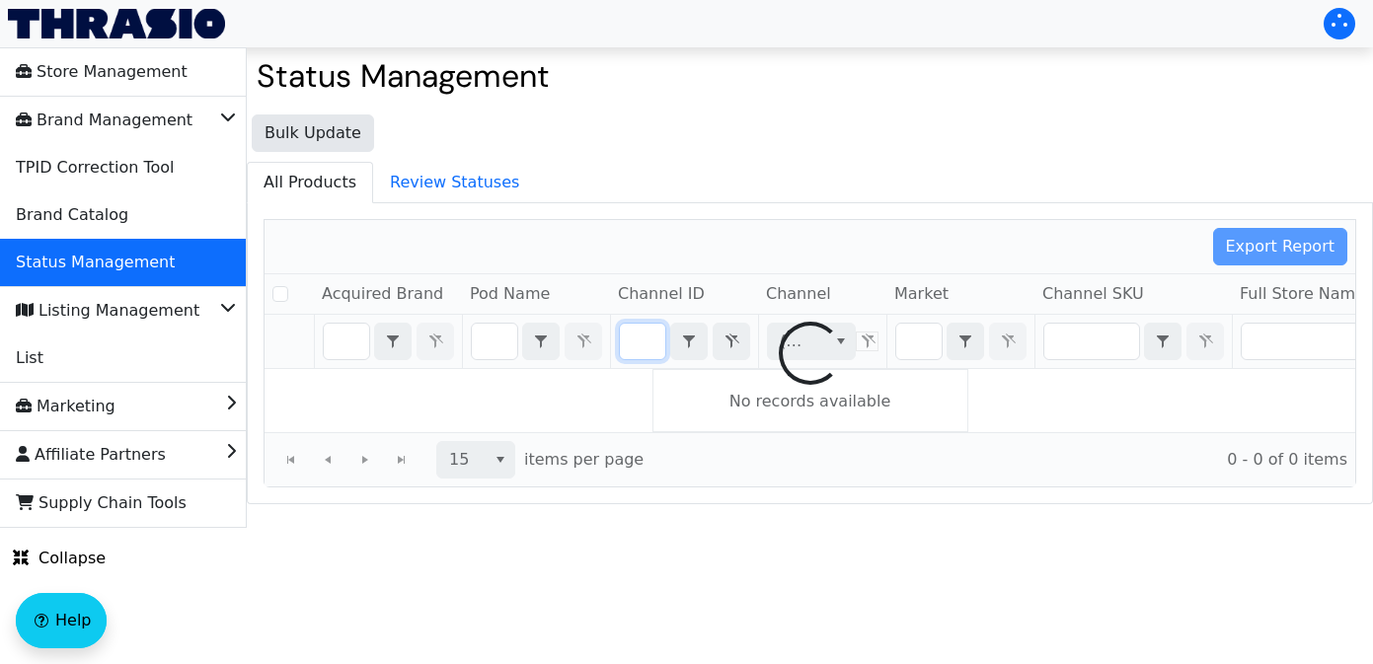
checkbox input "false"
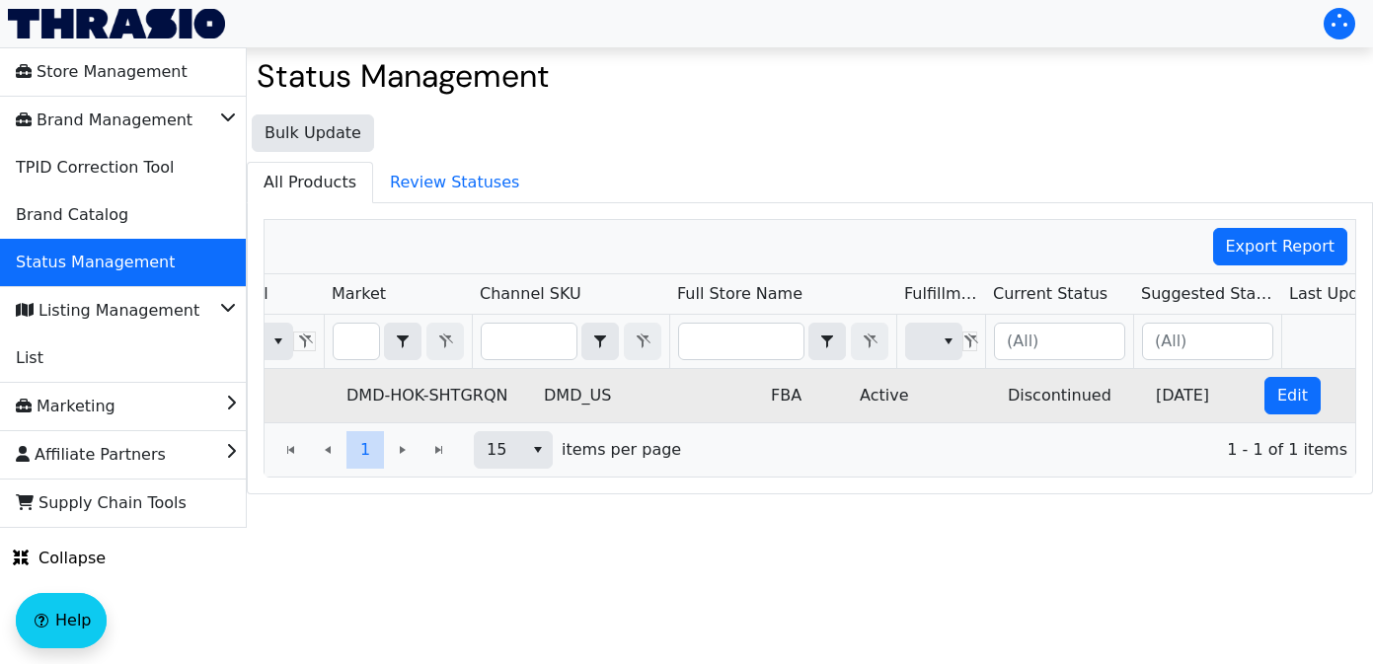
scroll to position [0, 695]
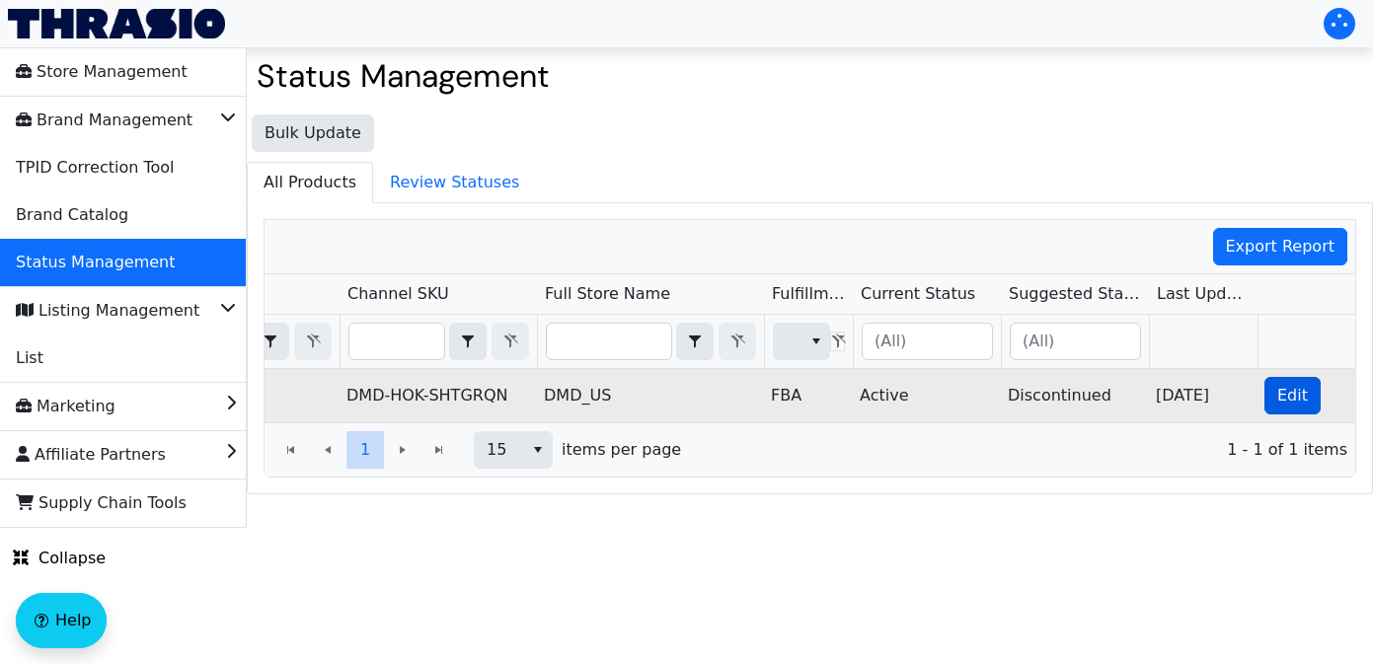
type input "B0CCK1PCRF"
click at [1266, 395] on button "Edit" at bounding box center [1292, 396] width 56 height 38
checkbox input "true"
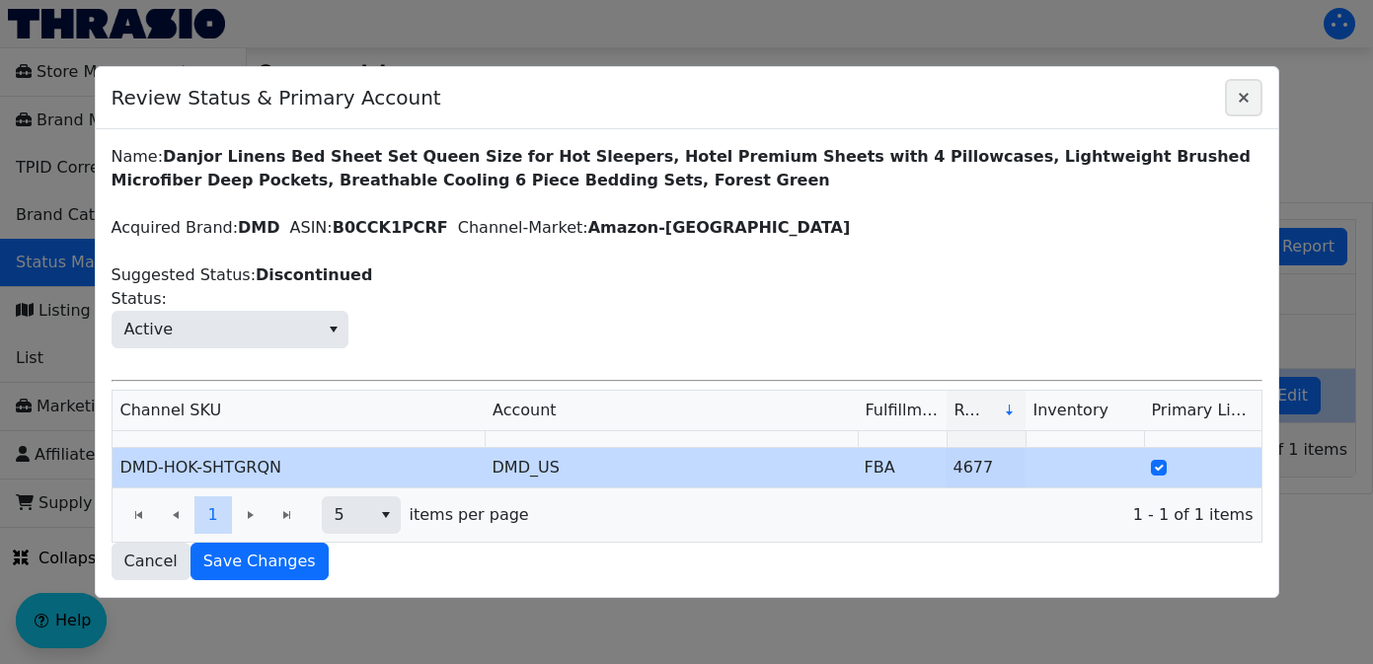
click at [1242, 94] on icon "Close" at bounding box center [1244, 98] width 24 height 16
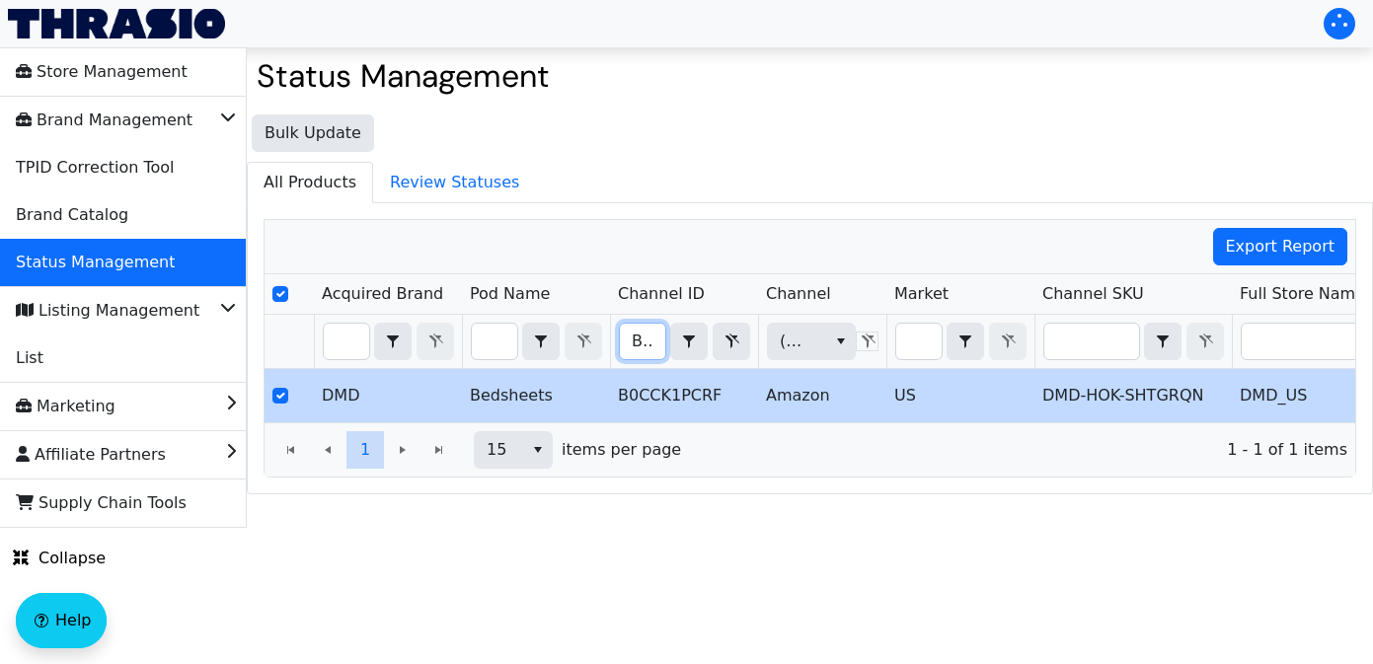
click at [630, 340] on input "B0CCK1PCRF" at bounding box center [642, 342] width 45 height 36
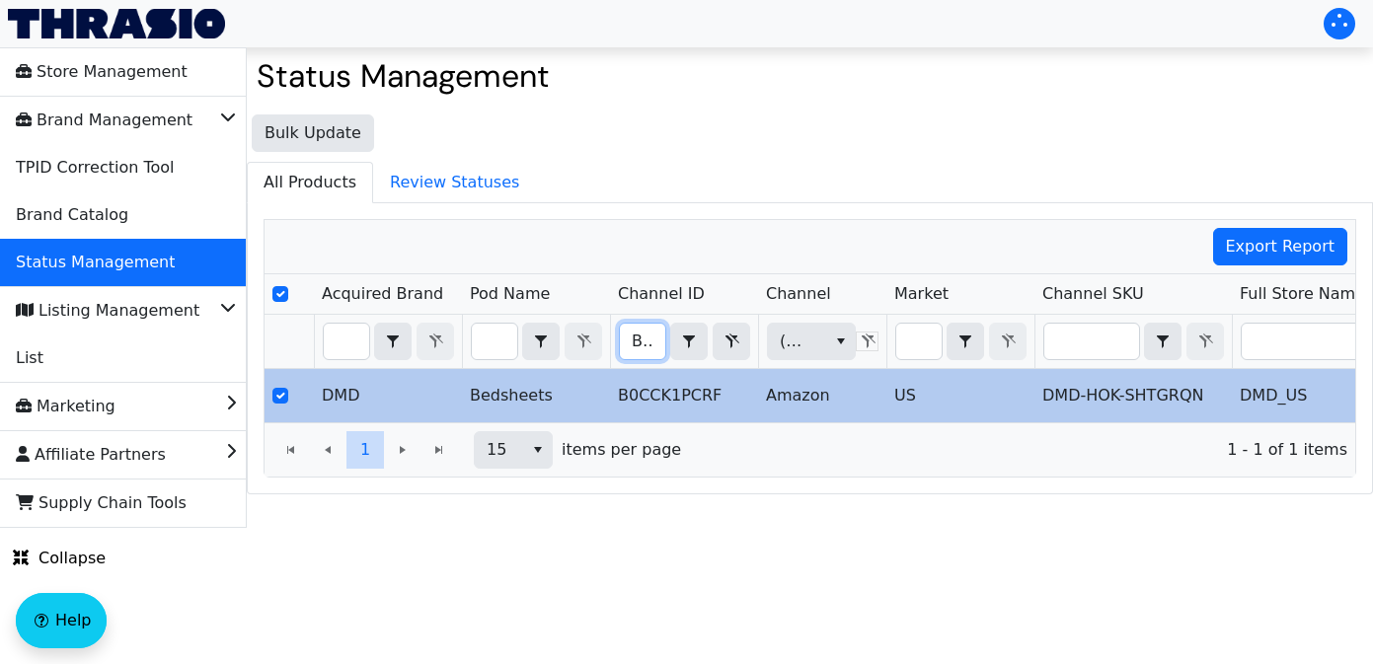
drag, startPoint x: 632, startPoint y: 347, endPoint x: 1020, endPoint y: 387, distance: 390.9
click at [1020, 387] on div "Acquired Brand Pod Name Channel ID Channel Market Channel SKU Full Store Name F…" at bounding box center [810, 348] width 1091 height 148
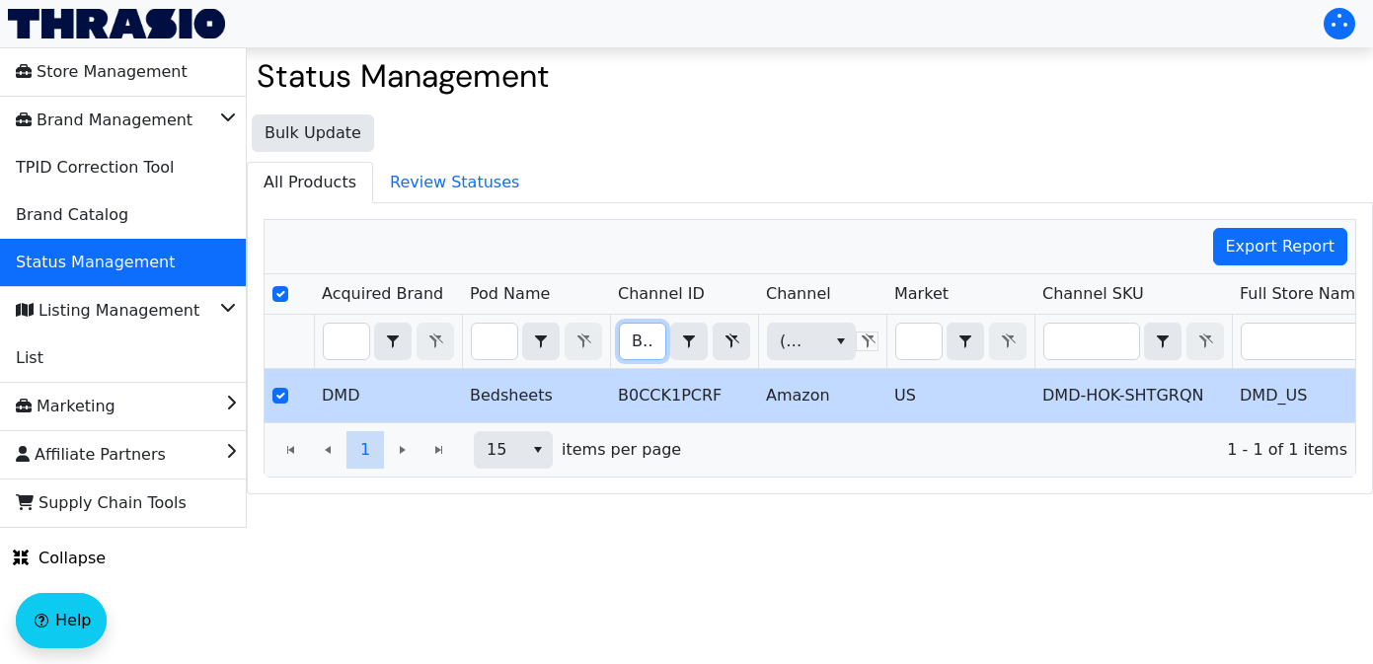
type input "B09DGV7TJ2"
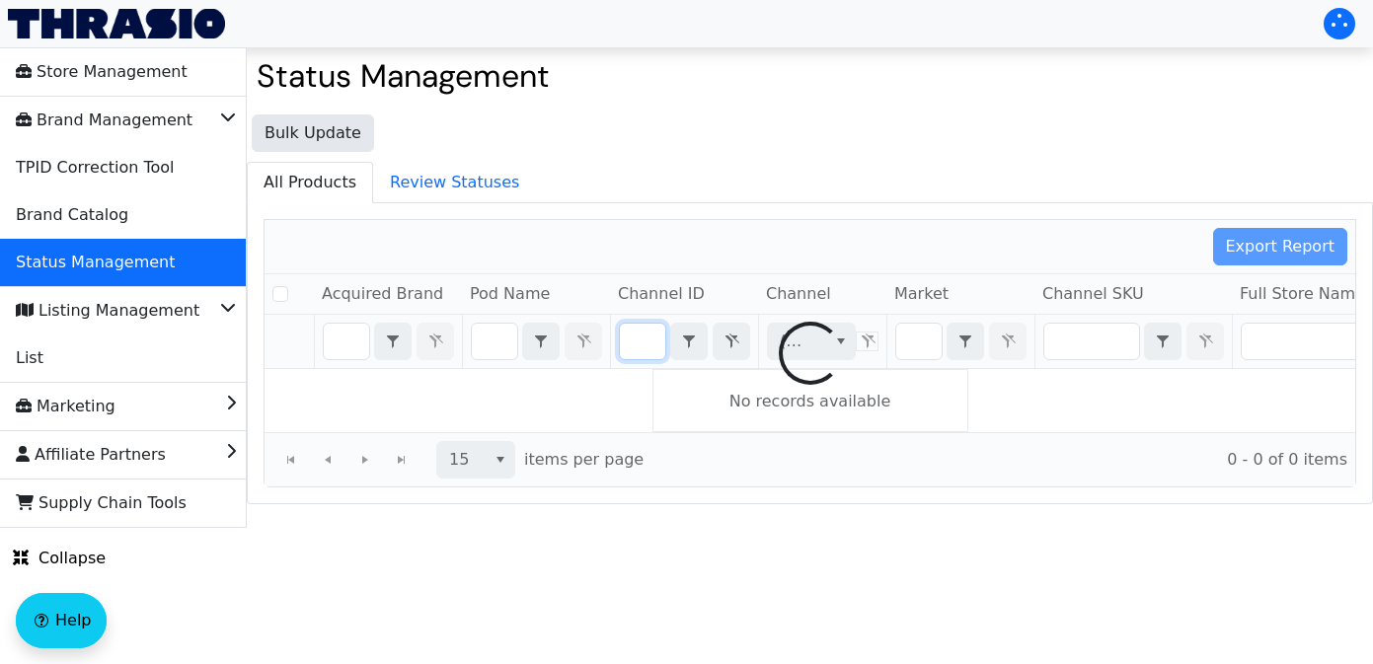
checkbox input "false"
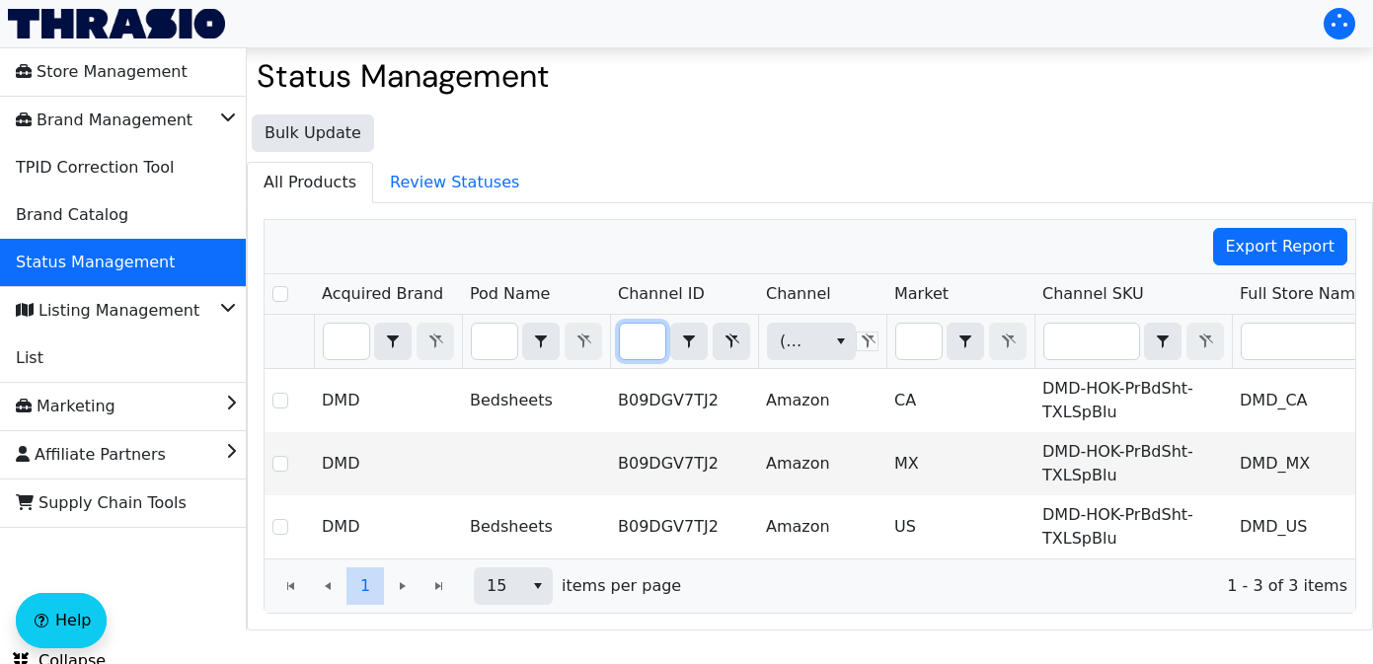
type input "B09DGV7TJ2"
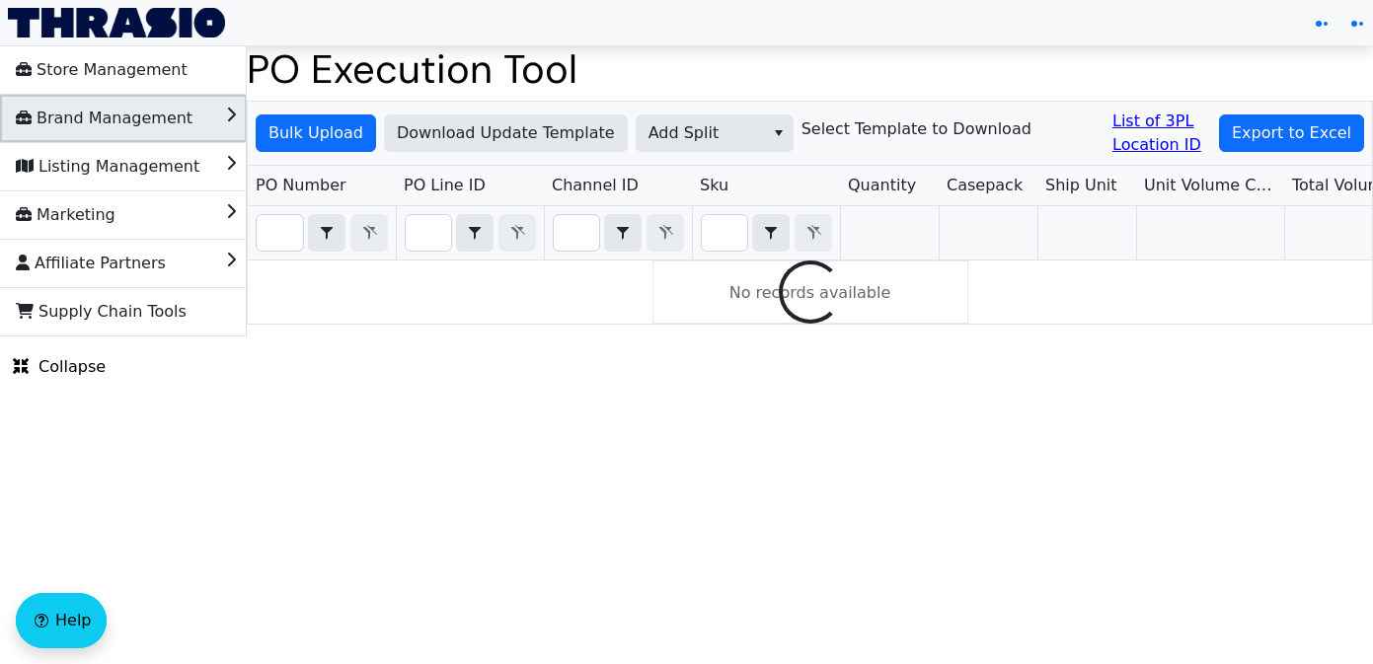
click at [223, 124] on li "Brand Management" at bounding box center [123, 118] width 247 height 47
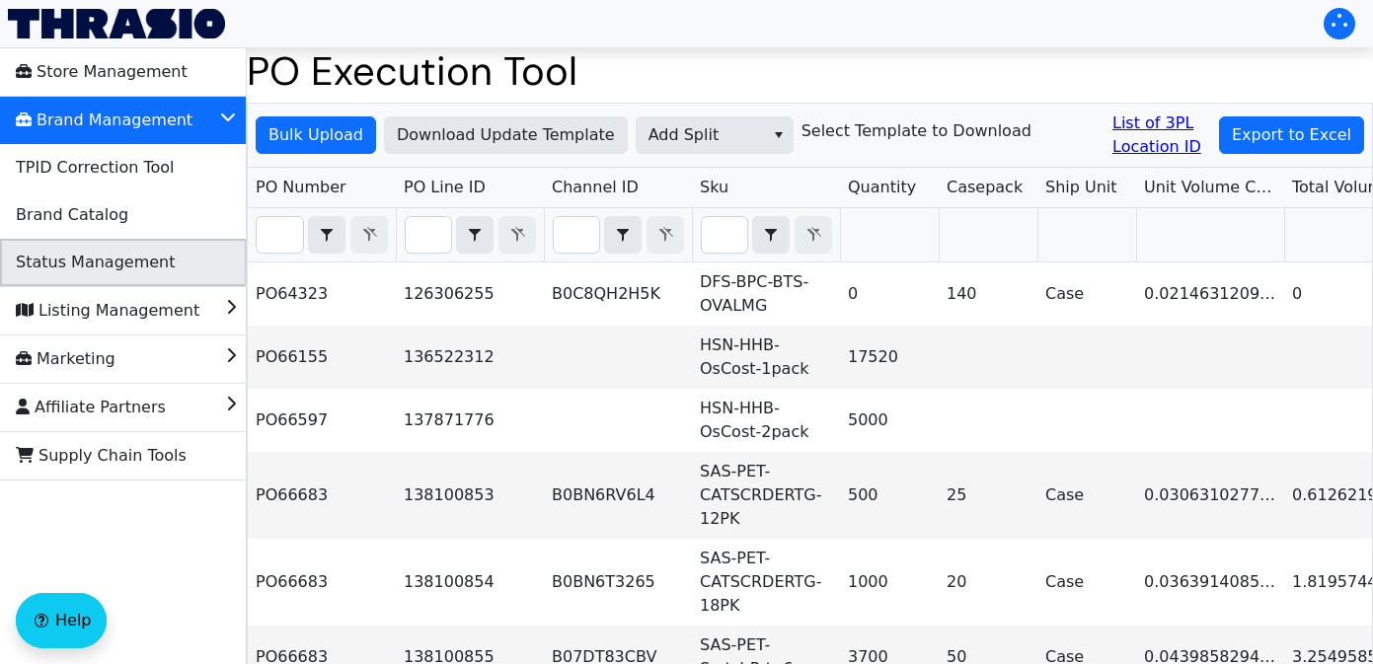
click at [184, 261] on li "Status Management" at bounding box center [123, 262] width 247 height 47
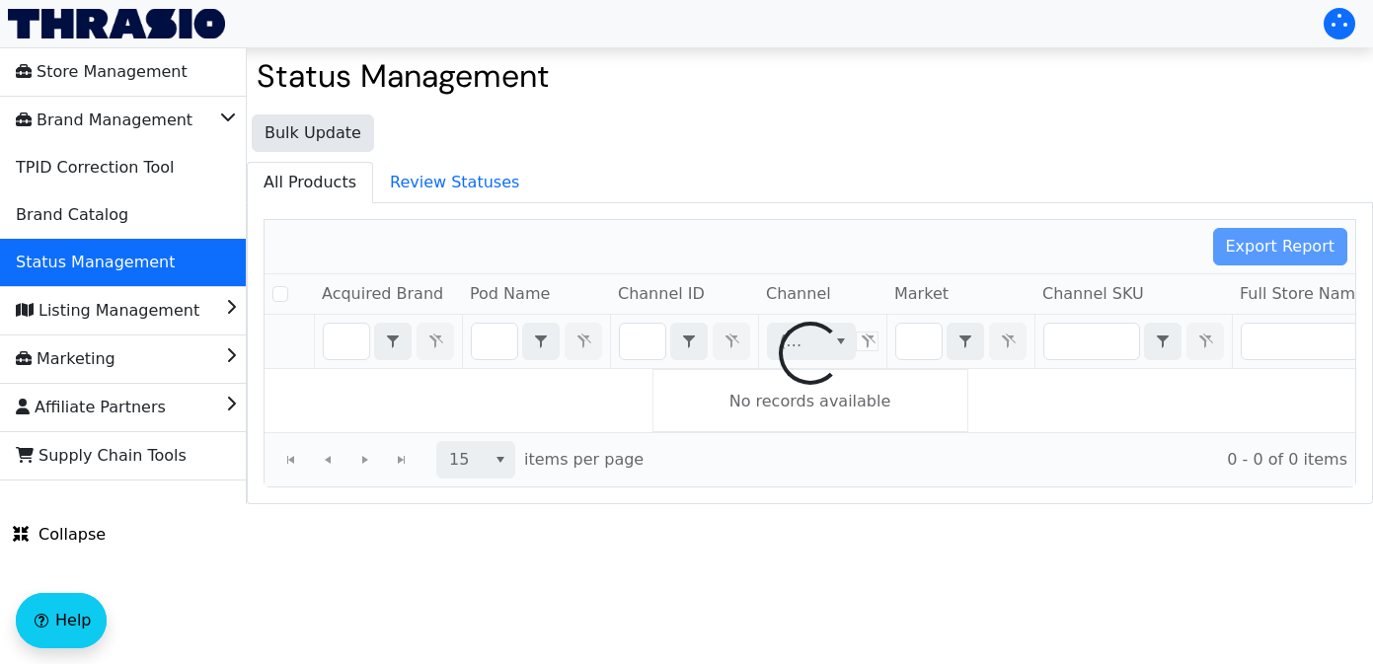
checkbox input "false"
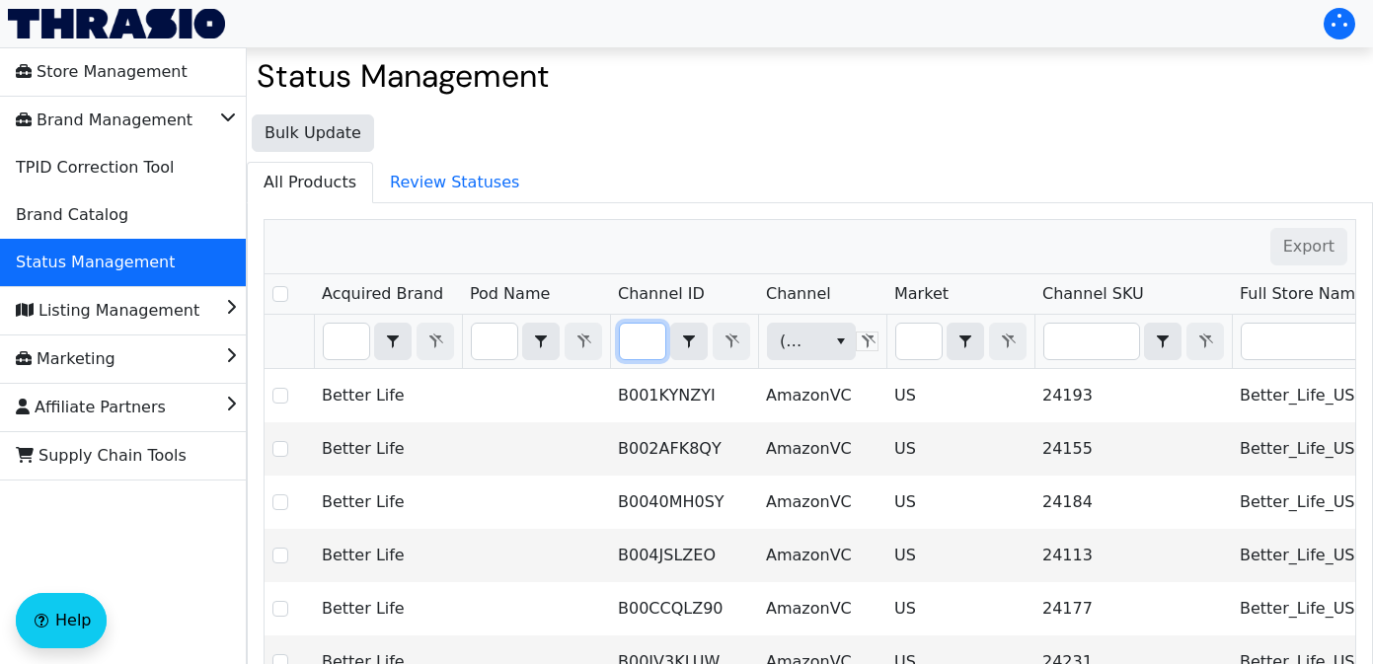
click at [641, 345] on input "Filter" at bounding box center [642, 342] width 45 height 36
type input "B006MV7WNY"
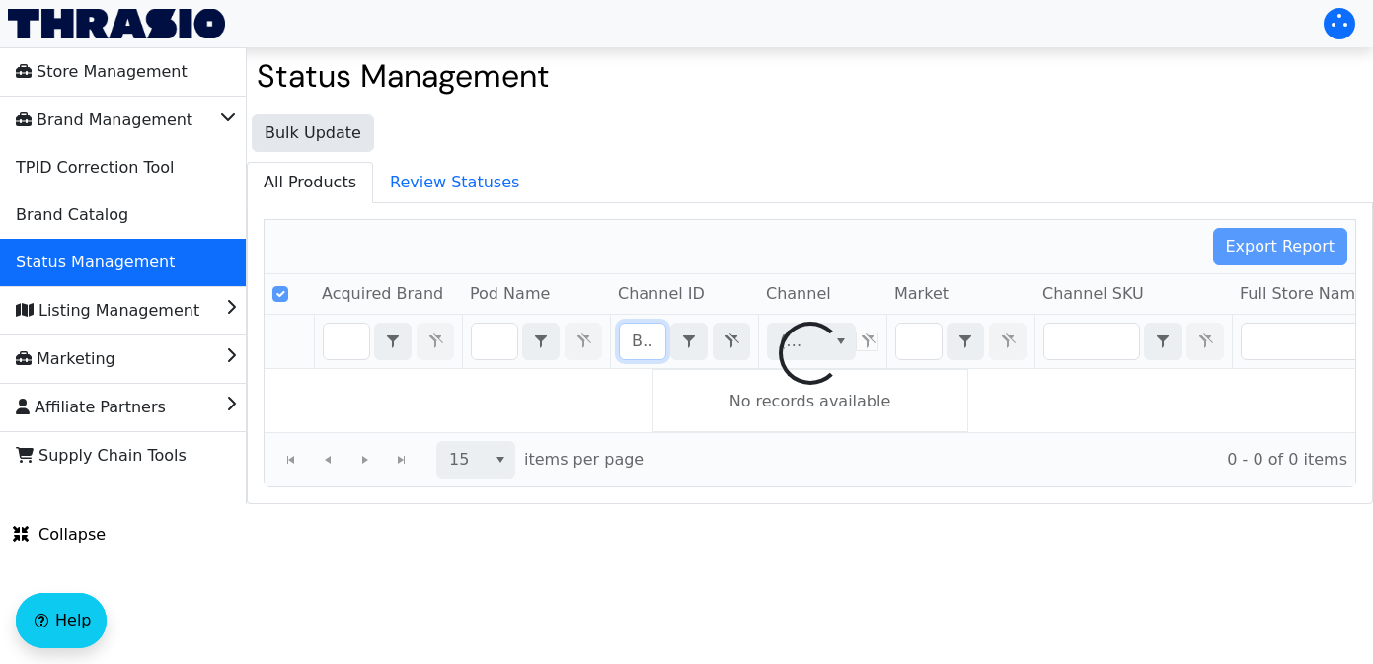
scroll to position [0, 85]
checkbox input "false"
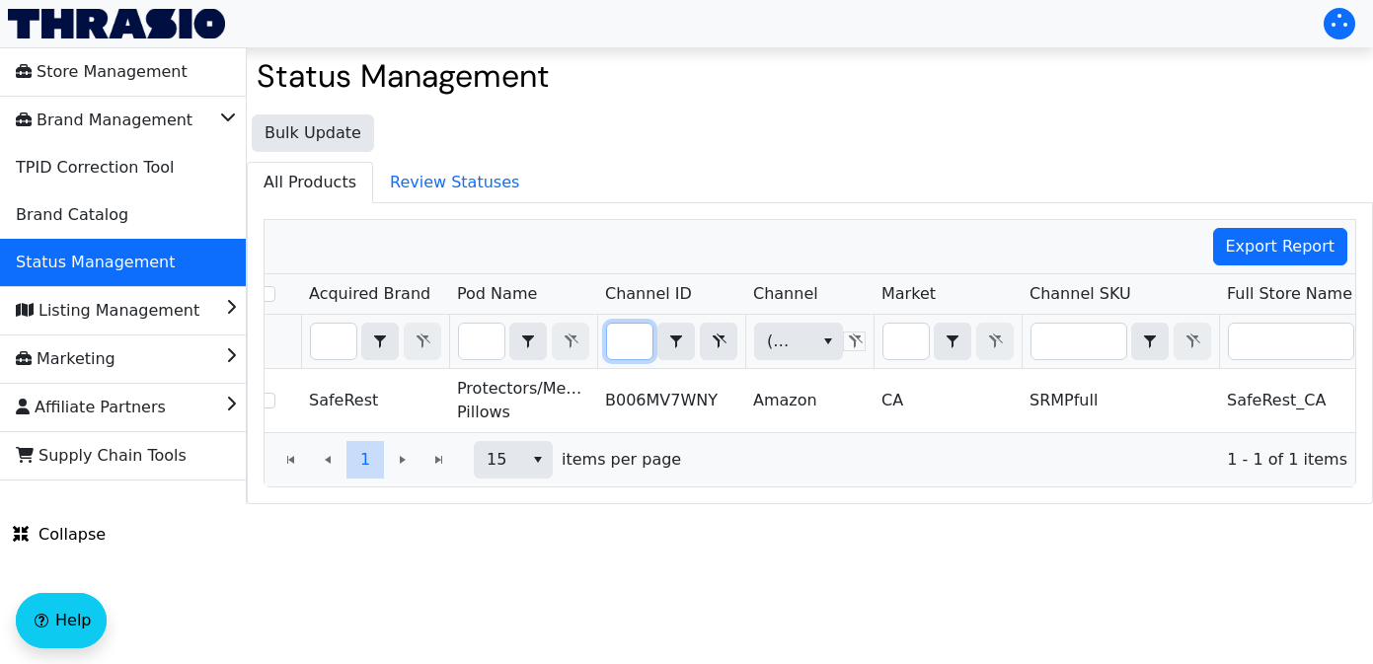
scroll to position [0, 0]
click at [614, 340] on input "B006MV7WNY" at bounding box center [629, 342] width 45 height 36
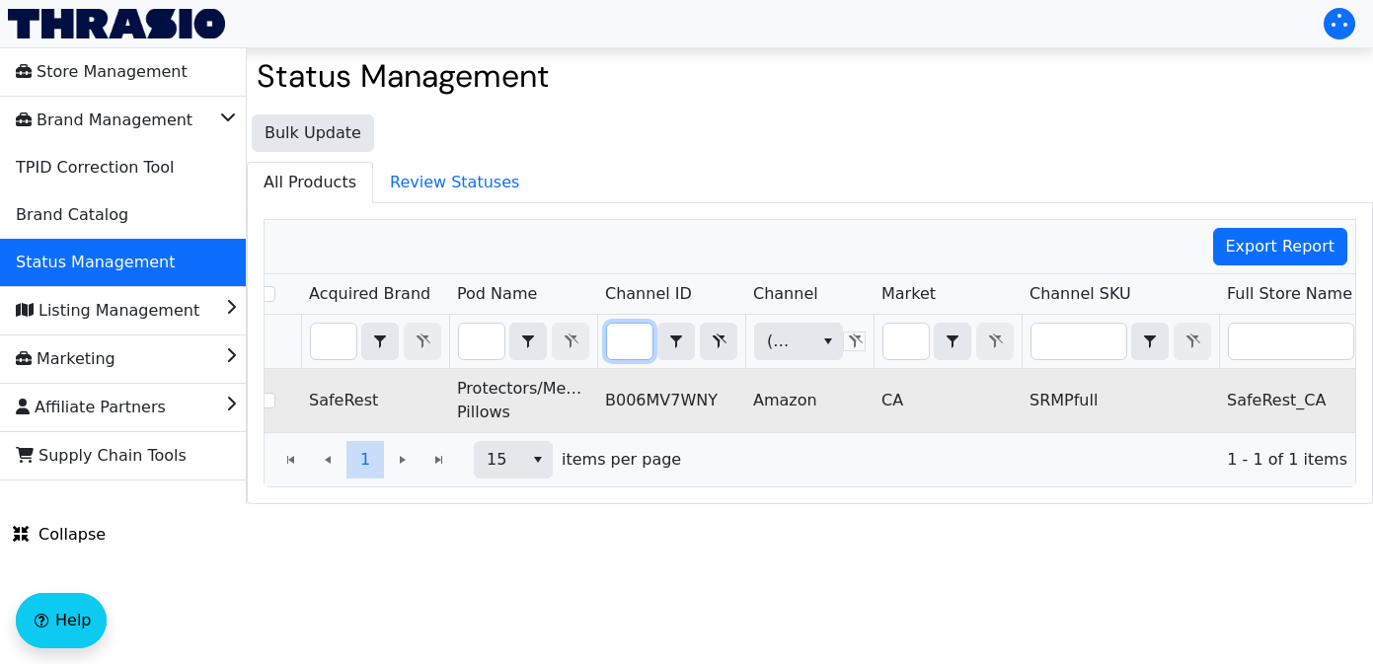
drag, startPoint x: 614, startPoint y: 340, endPoint x: 1025, endPoint y: 373, distance: 412.8
click at [1025, 373] on div "Acquired Brand Pod Name Channel ID Channel Market Channel SKU Full Store Name F…" at bounding box center [810, 353] width 1091 height 158
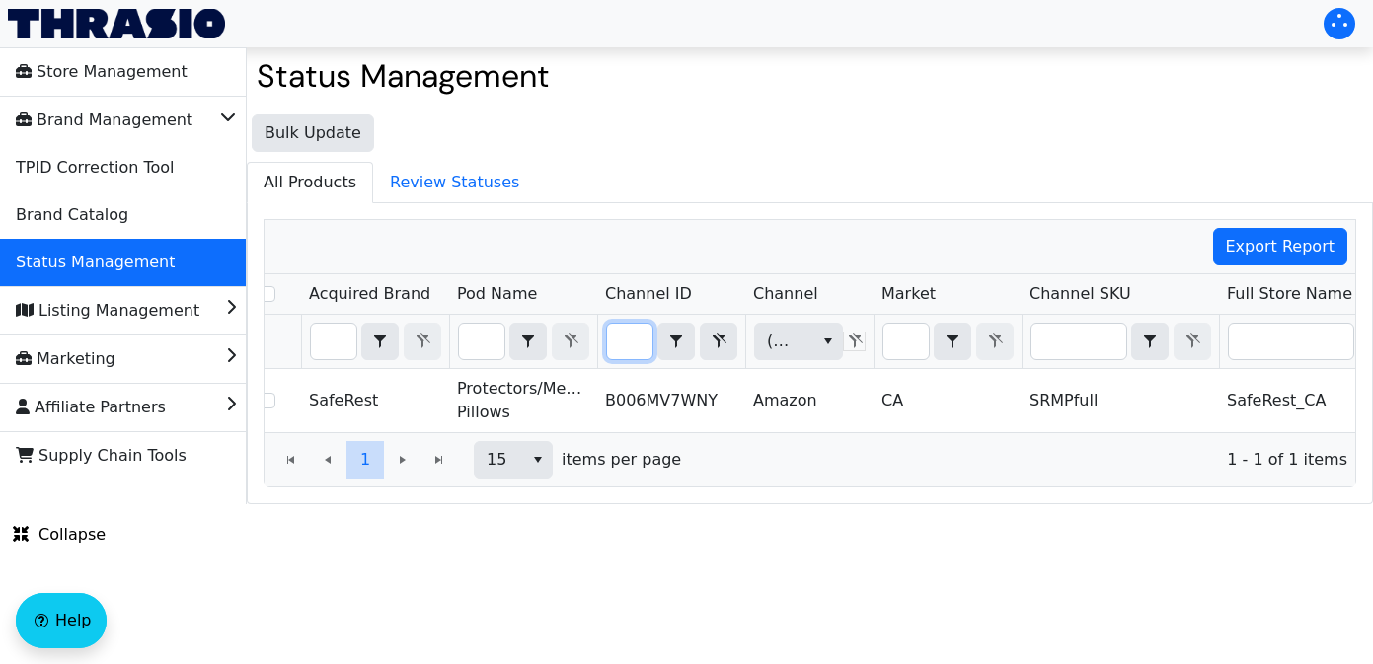
type input "B016BRGMNY"
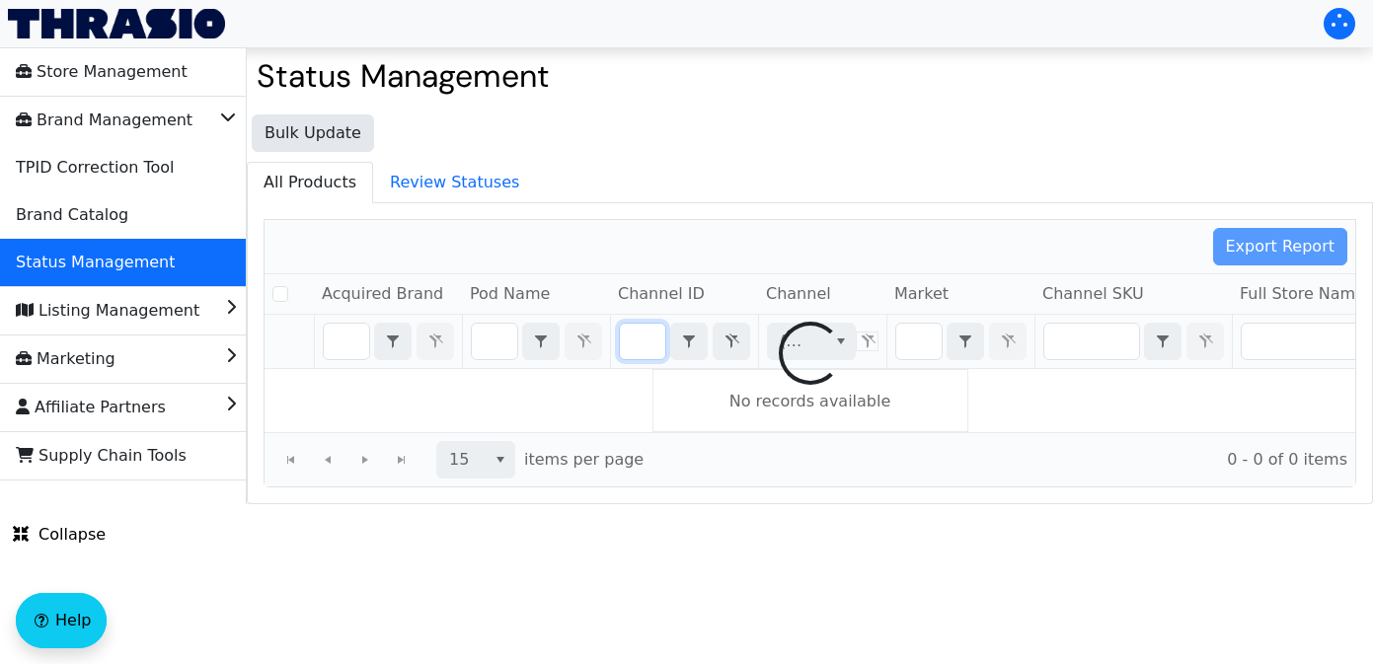
checkbox input "false"
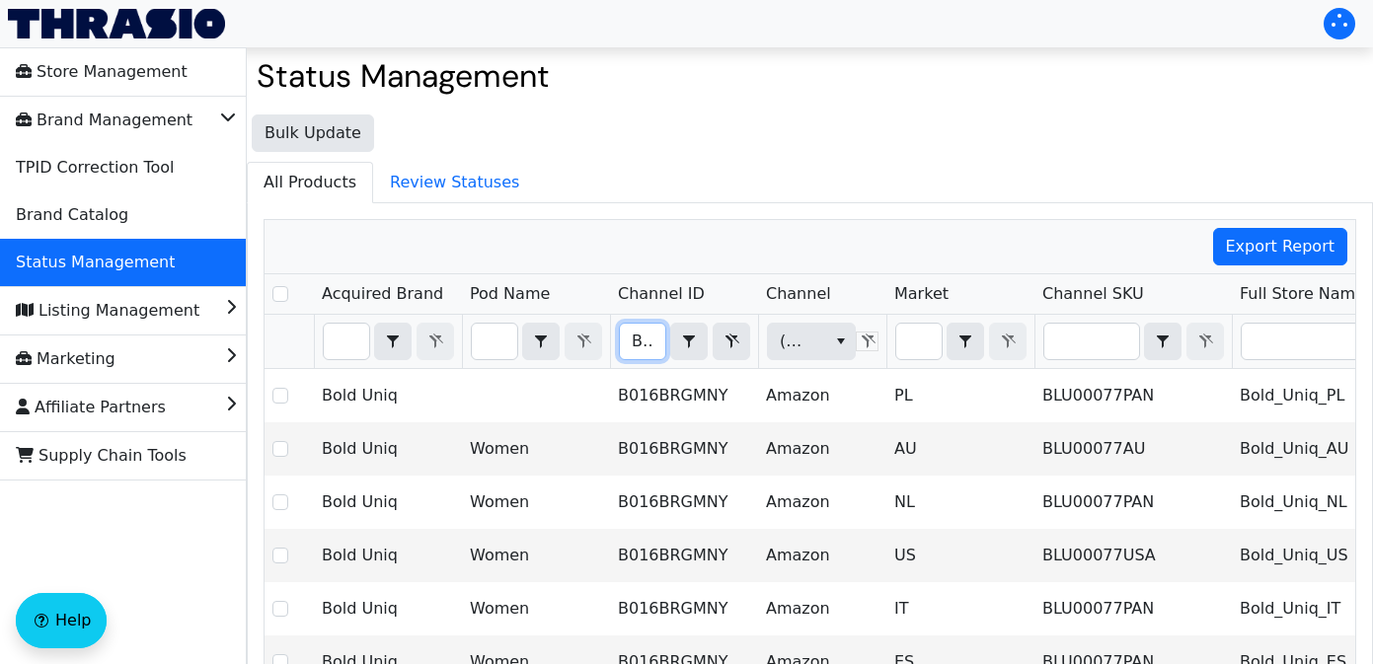
drag, startPoint x: 631, startPoint y: 340, endPoint x: 829, endPoint y: 362, distance: 199.6
click at [829, 362] on tr "B016BRGMNY Contains (All) (All)" at bounding box center [1158, 342] width 1786 height 54
type input "B06XSK23S7"
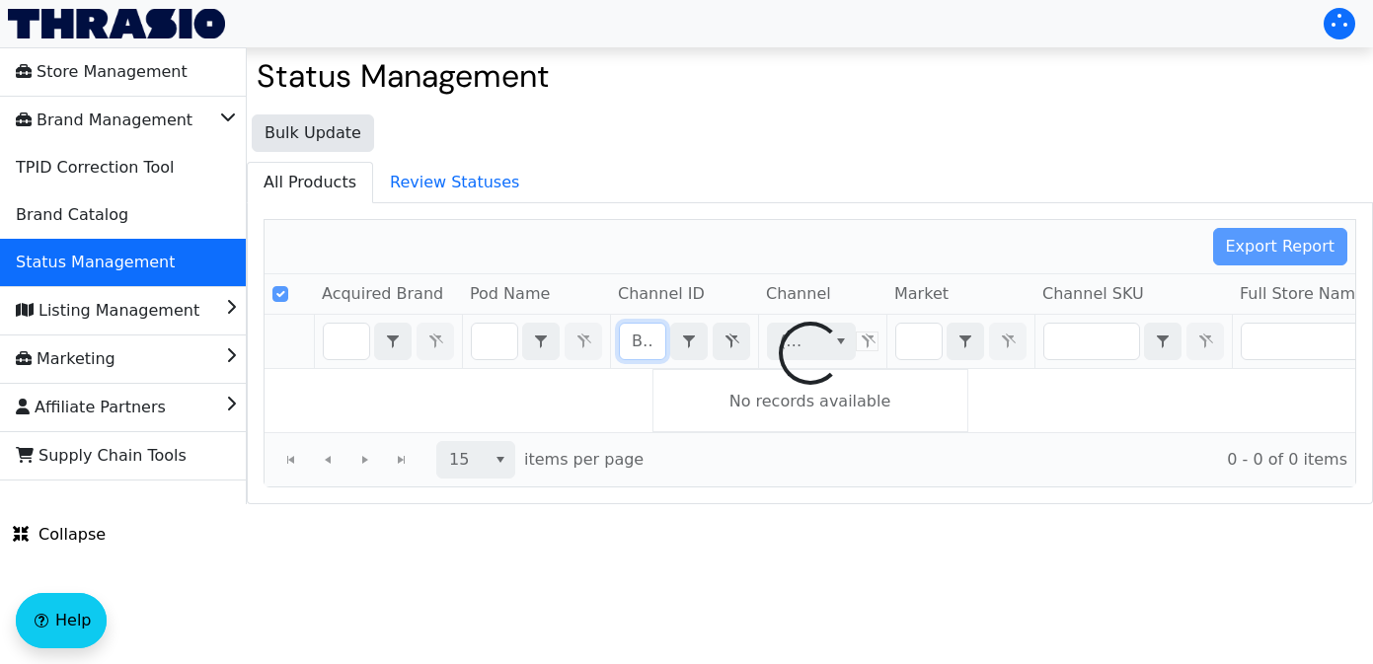
scroll to position [0, 74]
checkbox input "false"
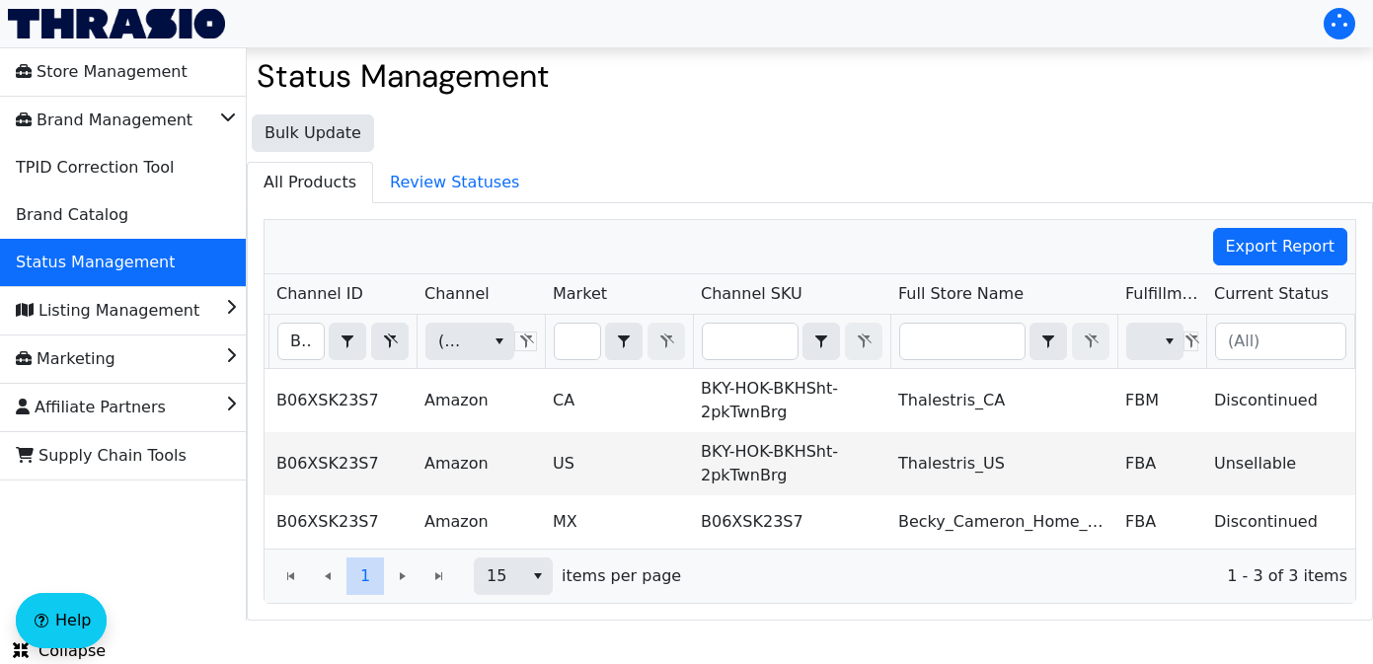
scroll to position [0, 0]
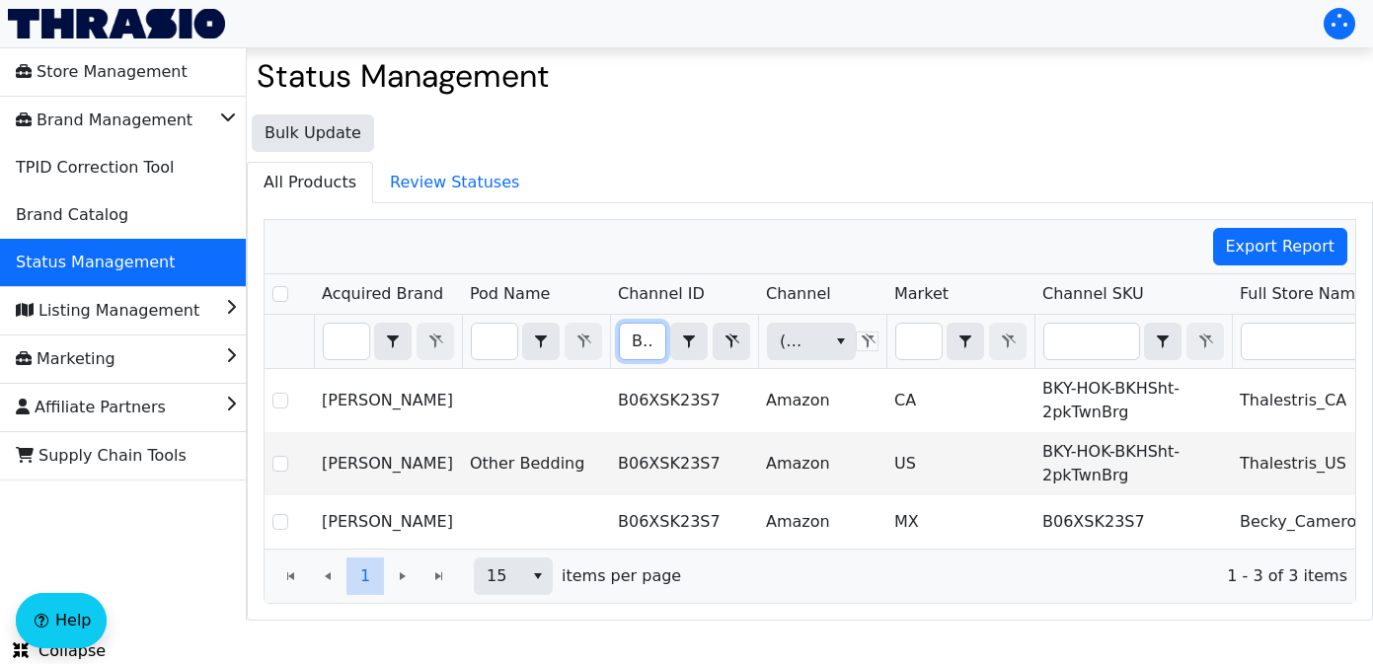
click at [627, 345] on input "B06XSK23S7" at bounding box center [642, 342] width 45 height 36
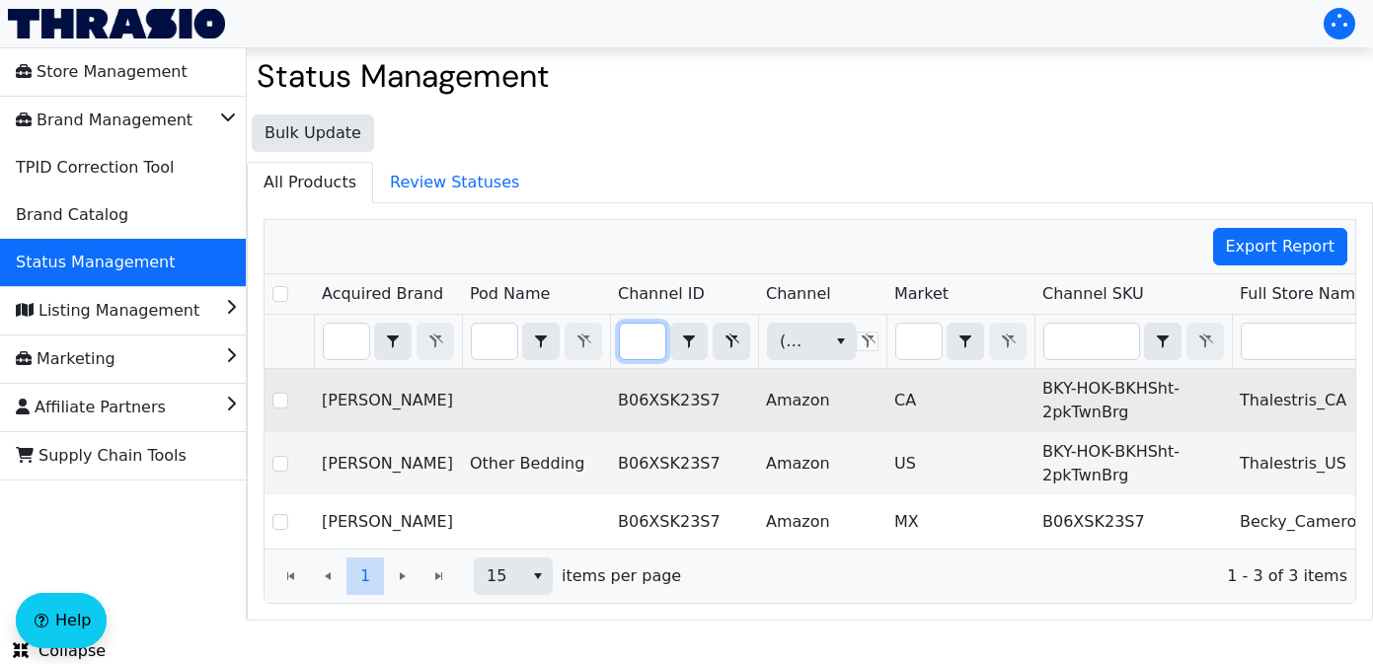
type input "B074BG8JRQ"
click at [837, 370] on div "Export Report Acquired Brand Pod Name Channel ID Channel Market Channel SKU Ful…" at bounding box center [810, 411] width 1093 height 385
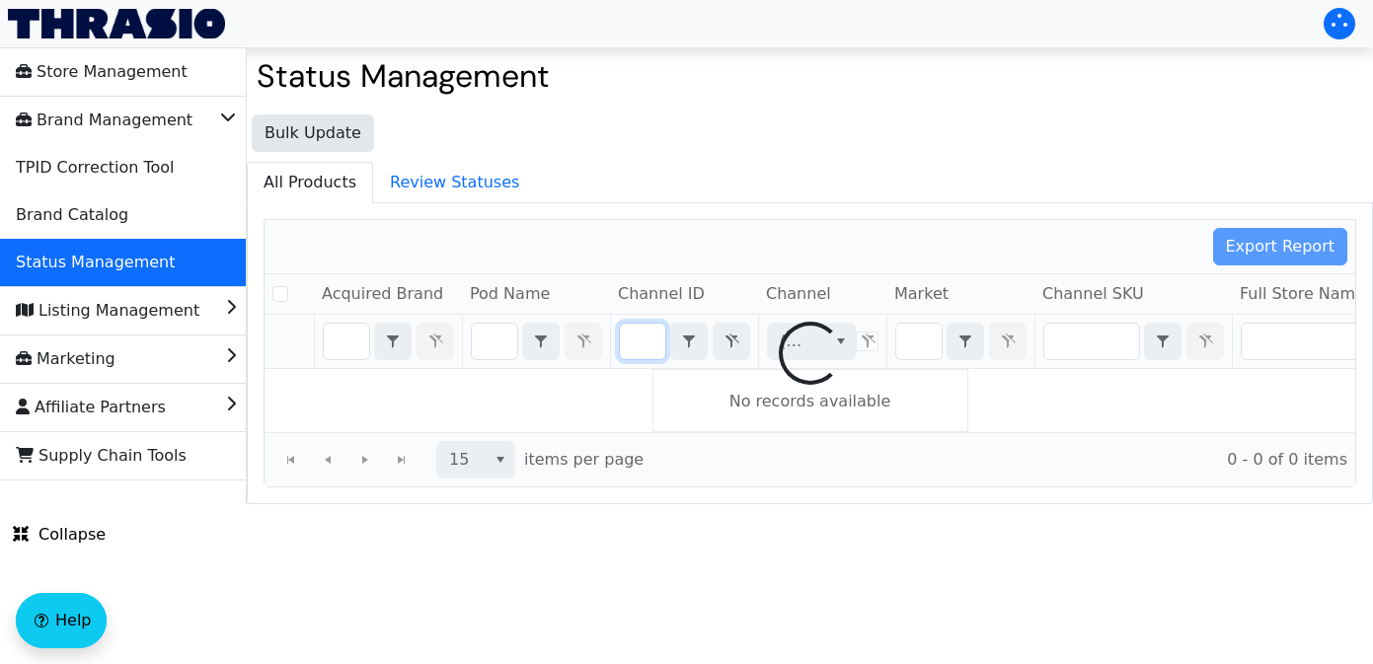
checkbox input "false"
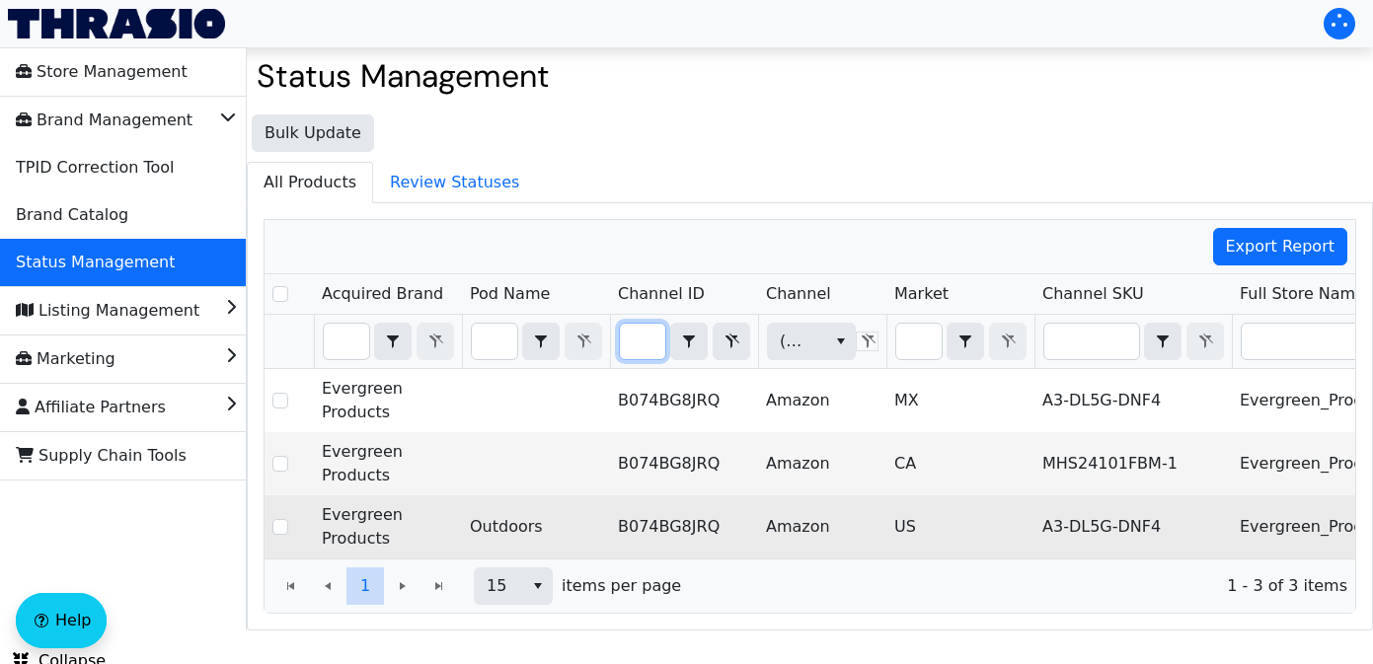
scroll to position [0, 155]
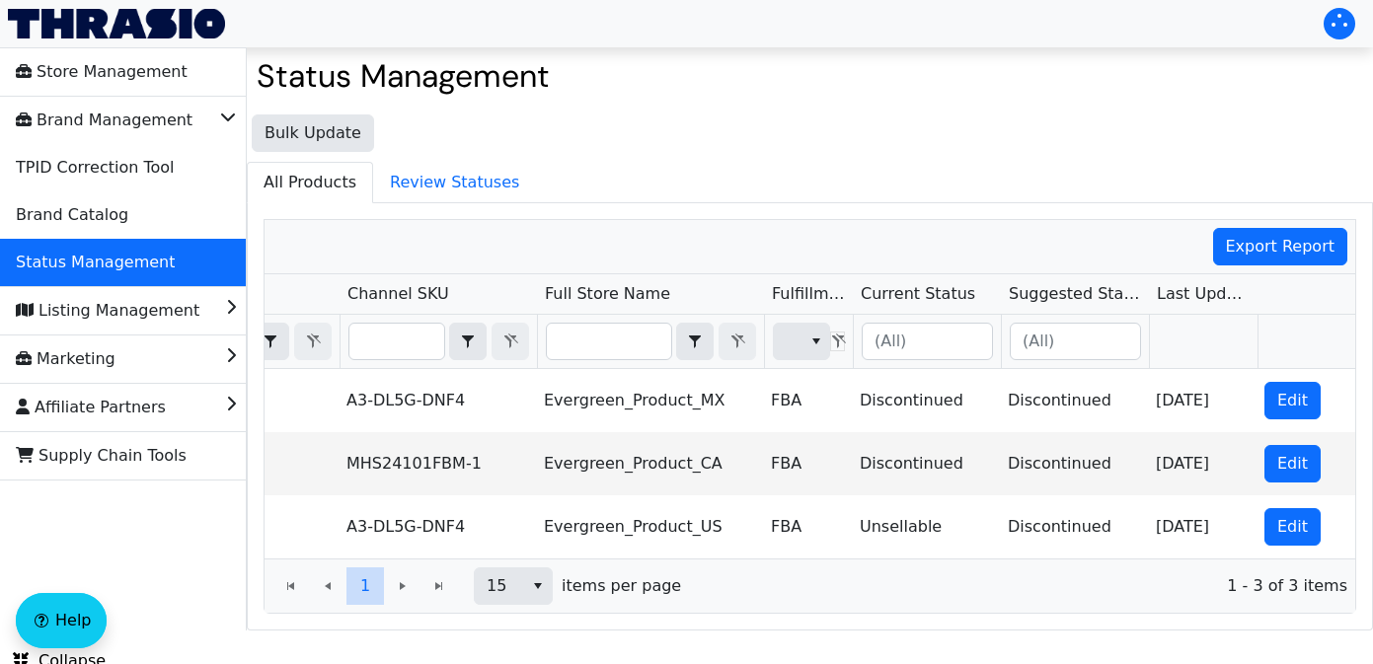
type input "B074BG8JRQ"
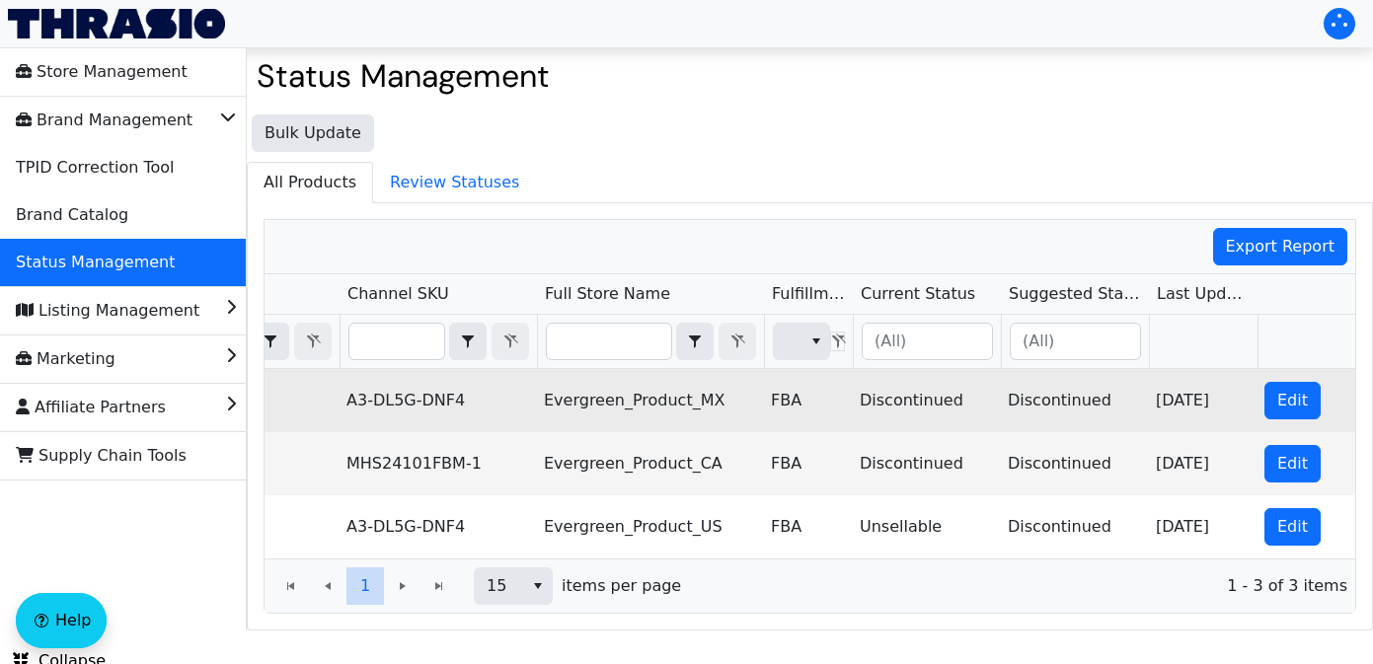
scroll to position [0, 0]
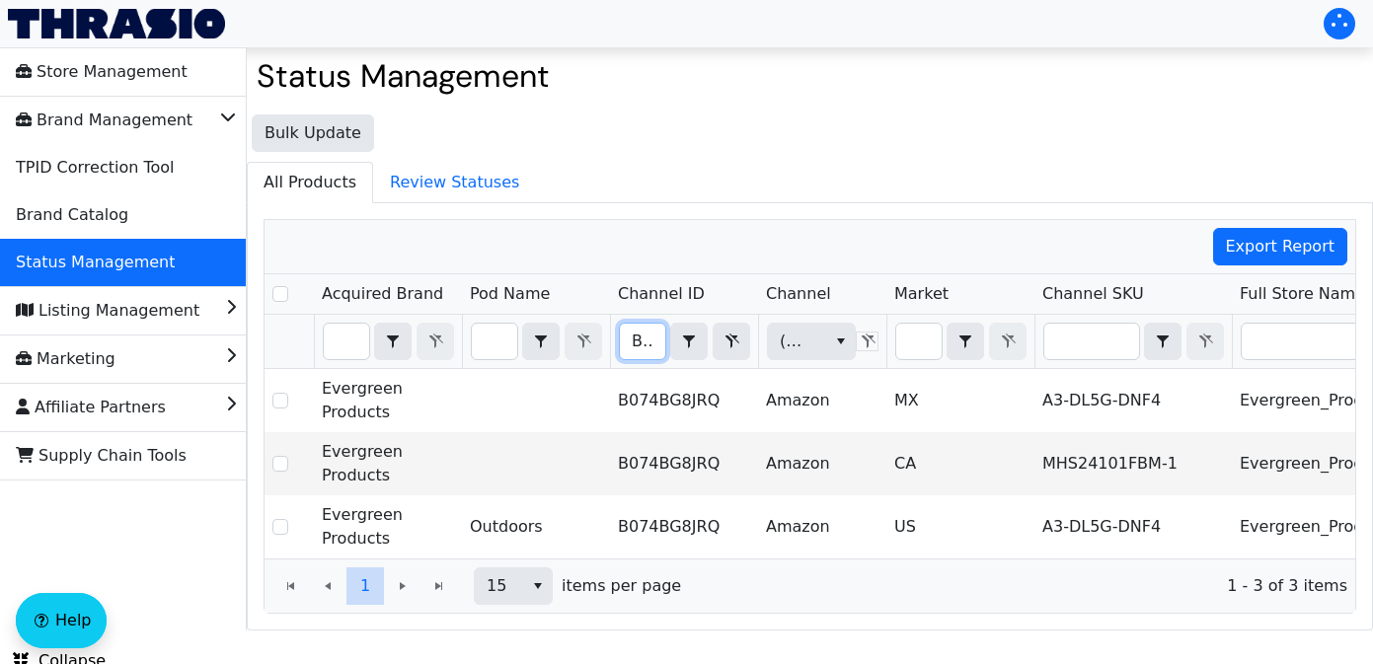
click at [632, 342] on input "B074BG8JRQ" at bounding box center [642, 342] width 45 height 36
drag, startPoint x: 633, startPoint y: 344, endPoint x: 1017, endPoint y: 347, distance: 383.9
click at [1017, 347] on tr "B074BG8JRQ Contains (All) (All)" at bounding box center [1158, 342] width 1786 height 54
checkbox input "true"
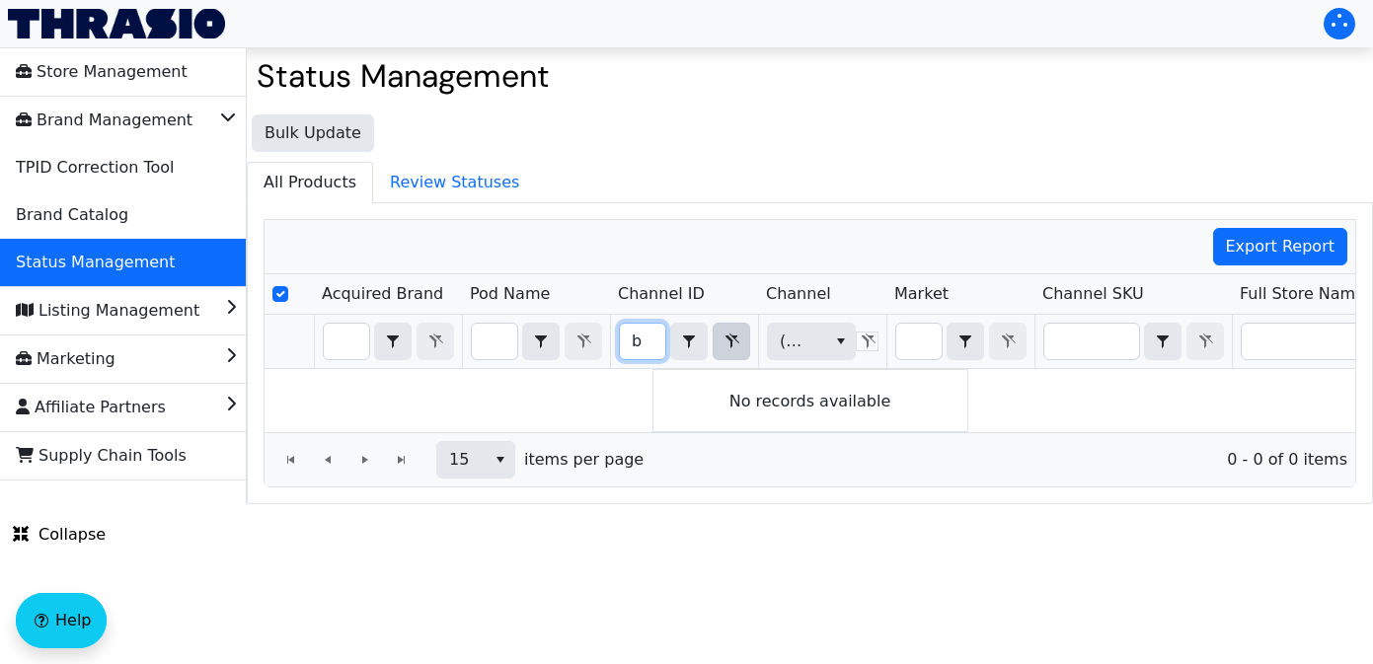
type input "b"
click at [732, 346] on icon "Filter" at bounding box center [731, 342] width 24 height 16
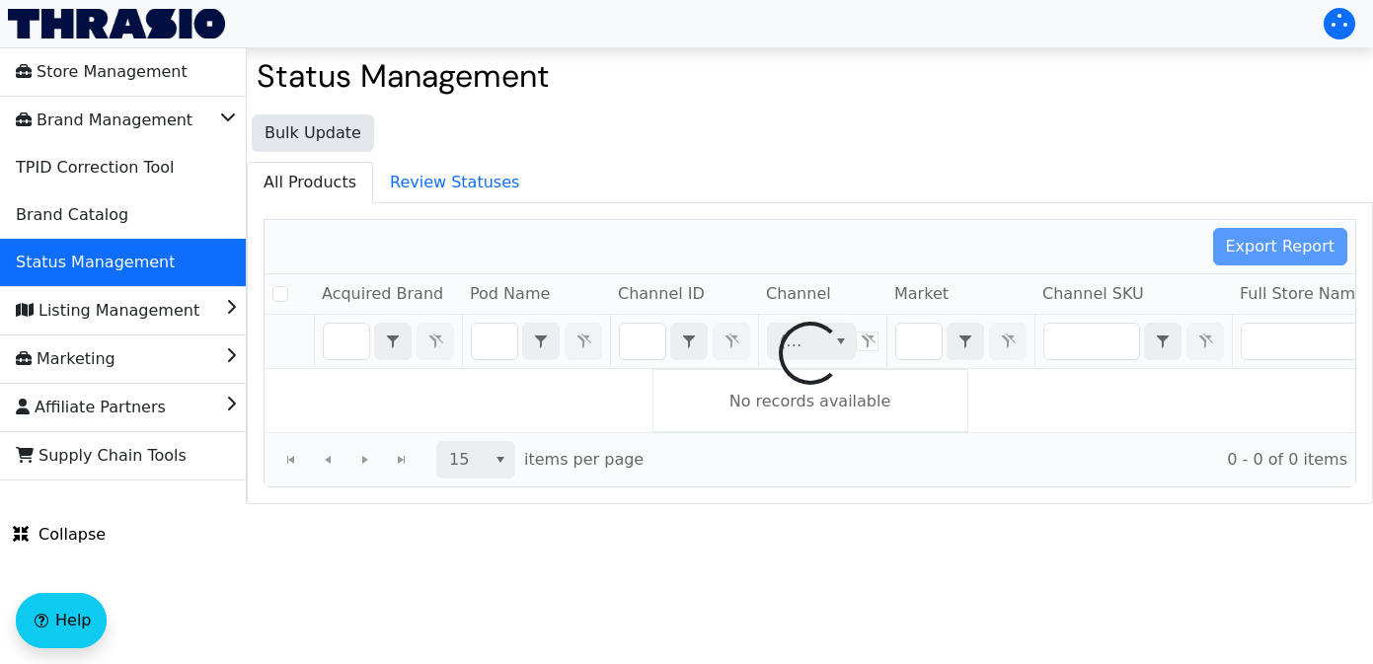
checkbox input "false"
